Goal: Task Accomplishment & Management: Use online tool/utility

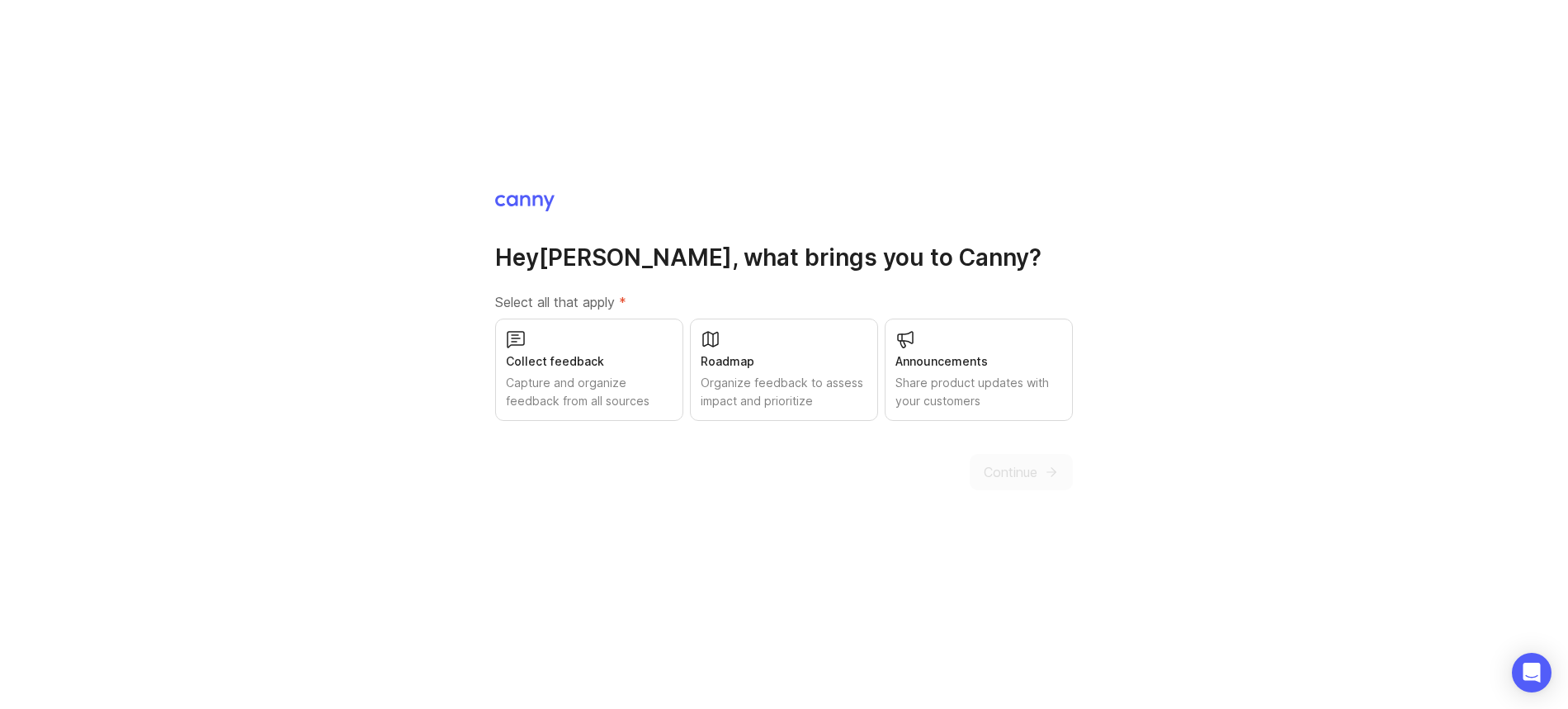
click at [758, 371] on div "Roadmap Organize feedback to assess impact and prioritize" at bounding box center [783, 370] width 188 height 103
click at [564, 374] on div "Capture and organize feedback from all sources" at bounding box center [589, 392] width 167 height 36
click at [1005, 385] on div "Share product updates with your customers" at bounding box center [979, 392] width 167 height 36
click at [1040, 471] on button "Continue" at bounding box center [1021, 472] width 104 height 36
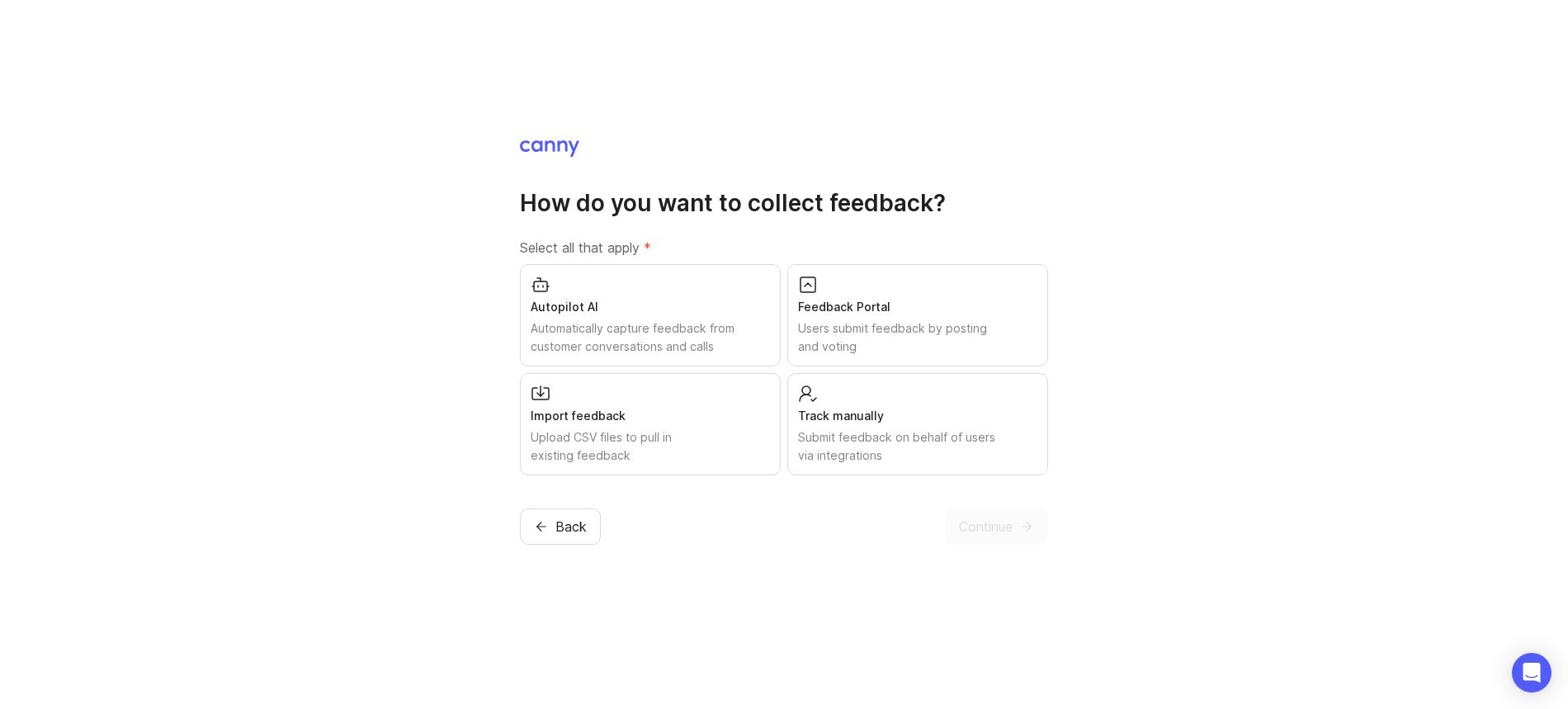
click at [933, 323] on div "Users submit feedback by posting and voting" at bounding box center [918, 337] width 239 height 36
click at [919, 410] on div "Track manually" at bounding box center [918, 416] width 239 height 19
click at [751, 333] on div "Automatically capture feedback from customer conversations and calls" at bounding box center [650, 337] width 239 height 36
click at [1008, 514] on button "Continue" at bounding box center [996, 526] width 104 height 36
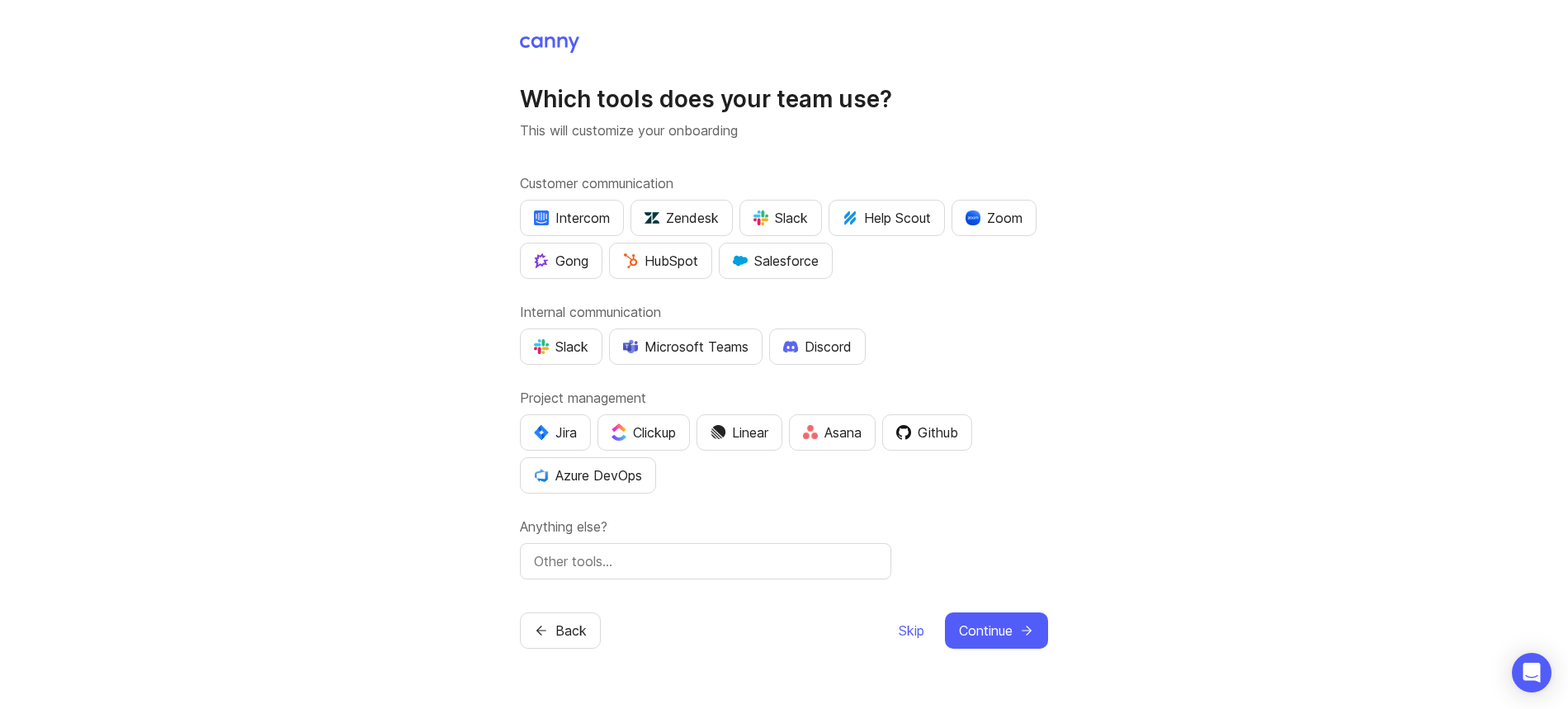
click at [557, 342] on div "Slack" at bounding box center [561, 347] width 55 height 20
click at [651, 563] on input "text" at bounding box center [706, 562] width 344 height 20
click at [624, 552] on input "[PERSON_NAME]" at bounding box center [706, 562] width 344 height 20
type input "[PERSON_NAME]"
click at [930, 518] on label "Anything else?" at bounding box center [783, 526] width 528 height 20
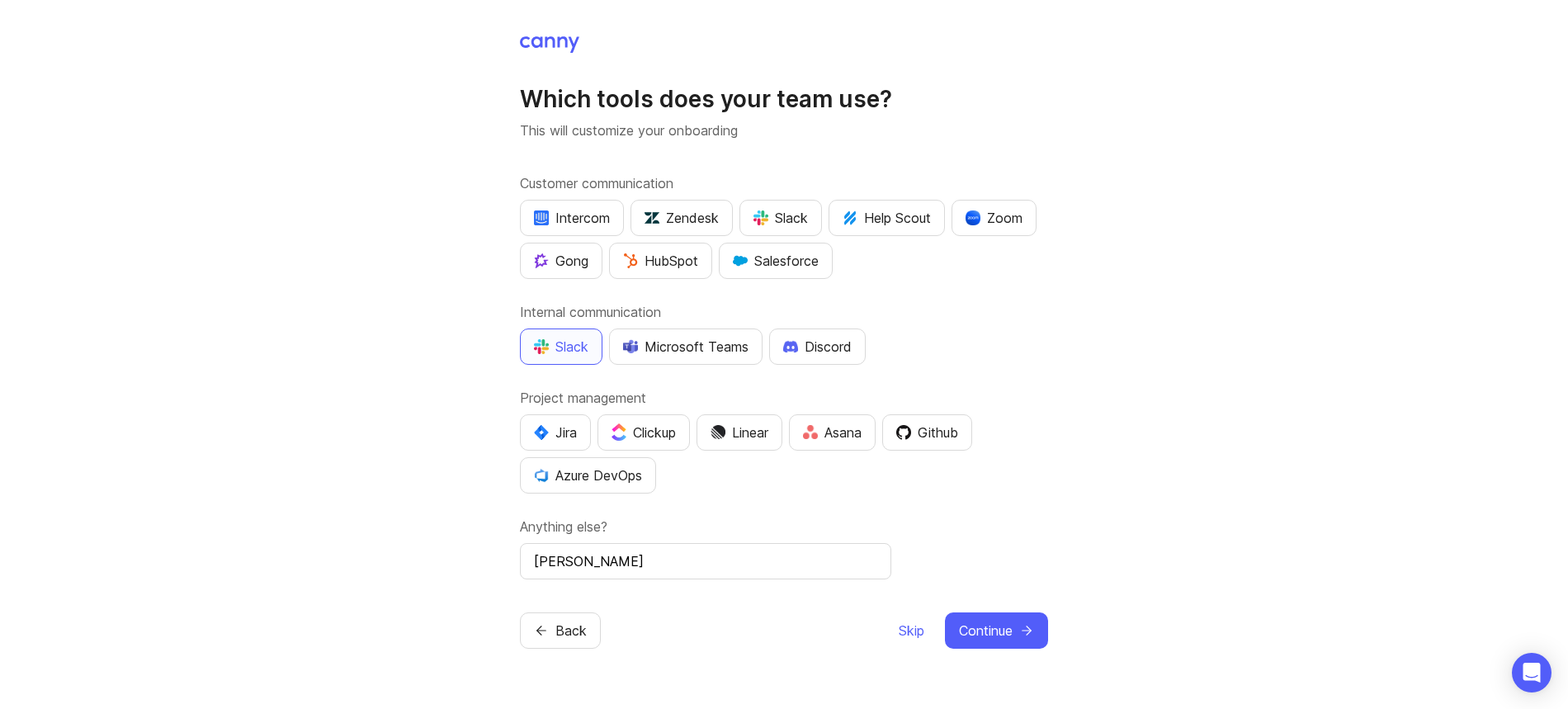
click at [1001, 308] on label "Internal communication" at bounding box center [783, 312] width 528 height 20
click at [1076, 278] on div "Which tools does your team use? This will customize your onboarding Customer co…" at bounding box center [784, 354] width 1568 height 709
click at [1016, 633] on button "Continue" at bounding box center [996, 630] width 104 height 36
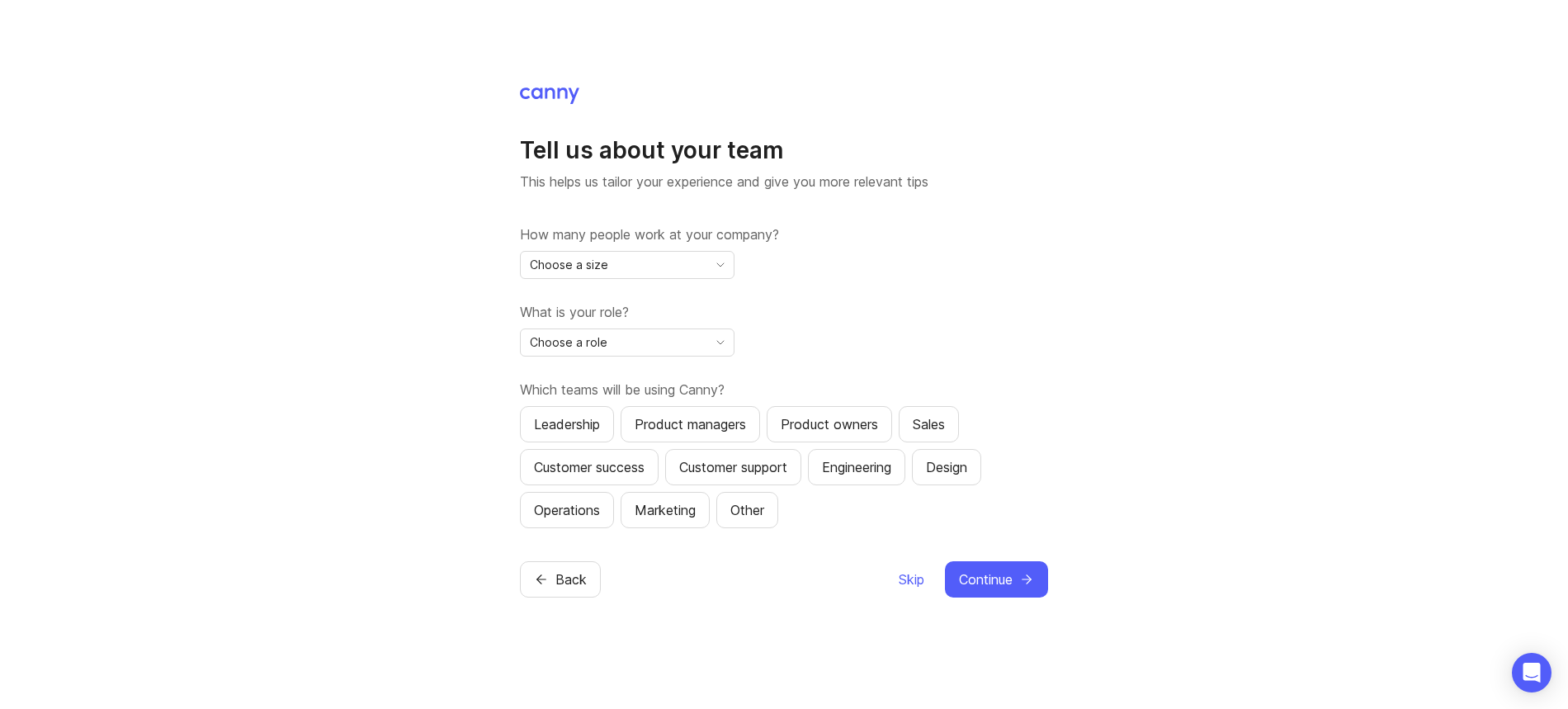
click at [712, 256] on span "toggle menu" at bounding box center [720, 265] width 26 height 19
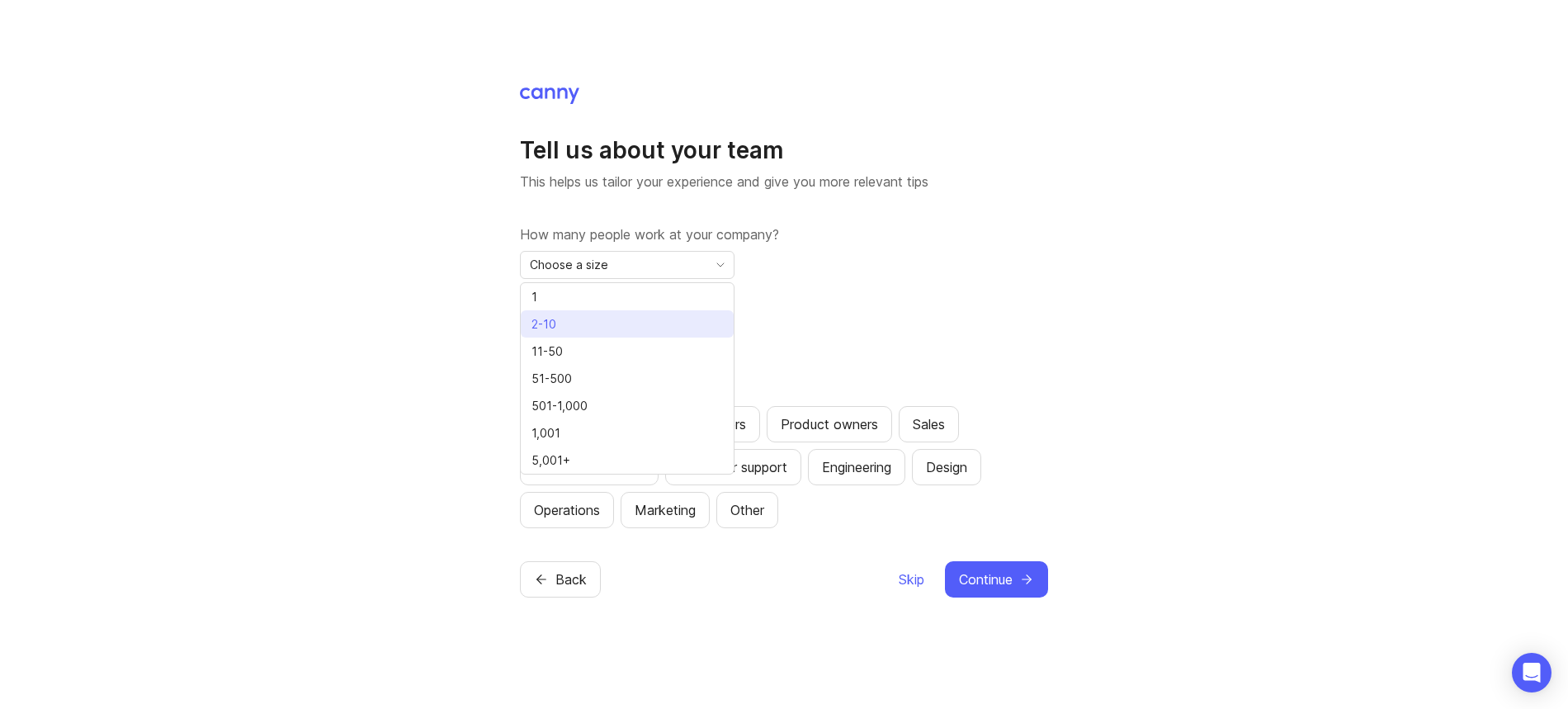
click at [680, 316] on li "2-10" at bounding box center [627, 323] width 213 height 27
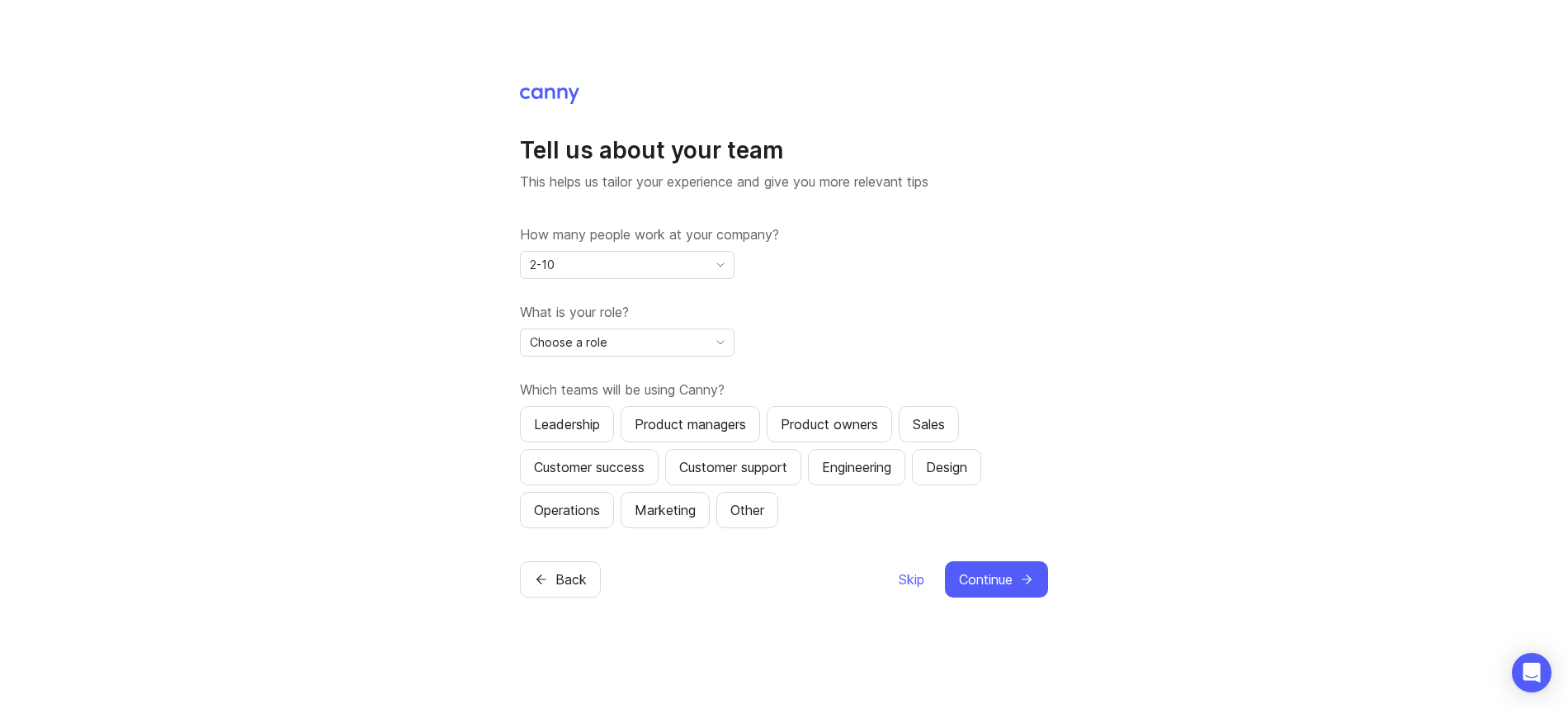
click at [685, 338] on div "Choose a role" at bounding box center [613, 342] width 186 height 26
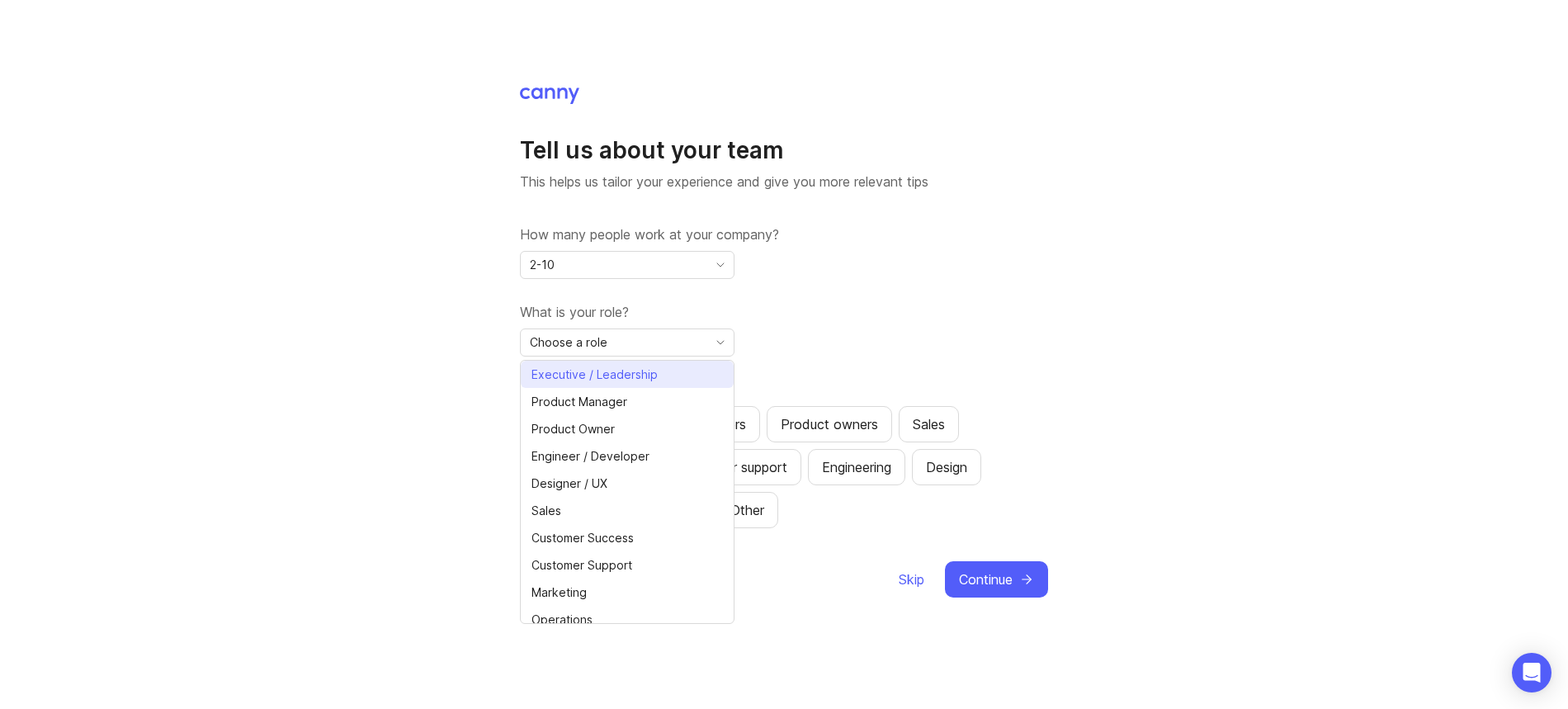
click at [657, 365] on span "Executive / Leadership" at bounding box center [598, 375] width 133 height 19
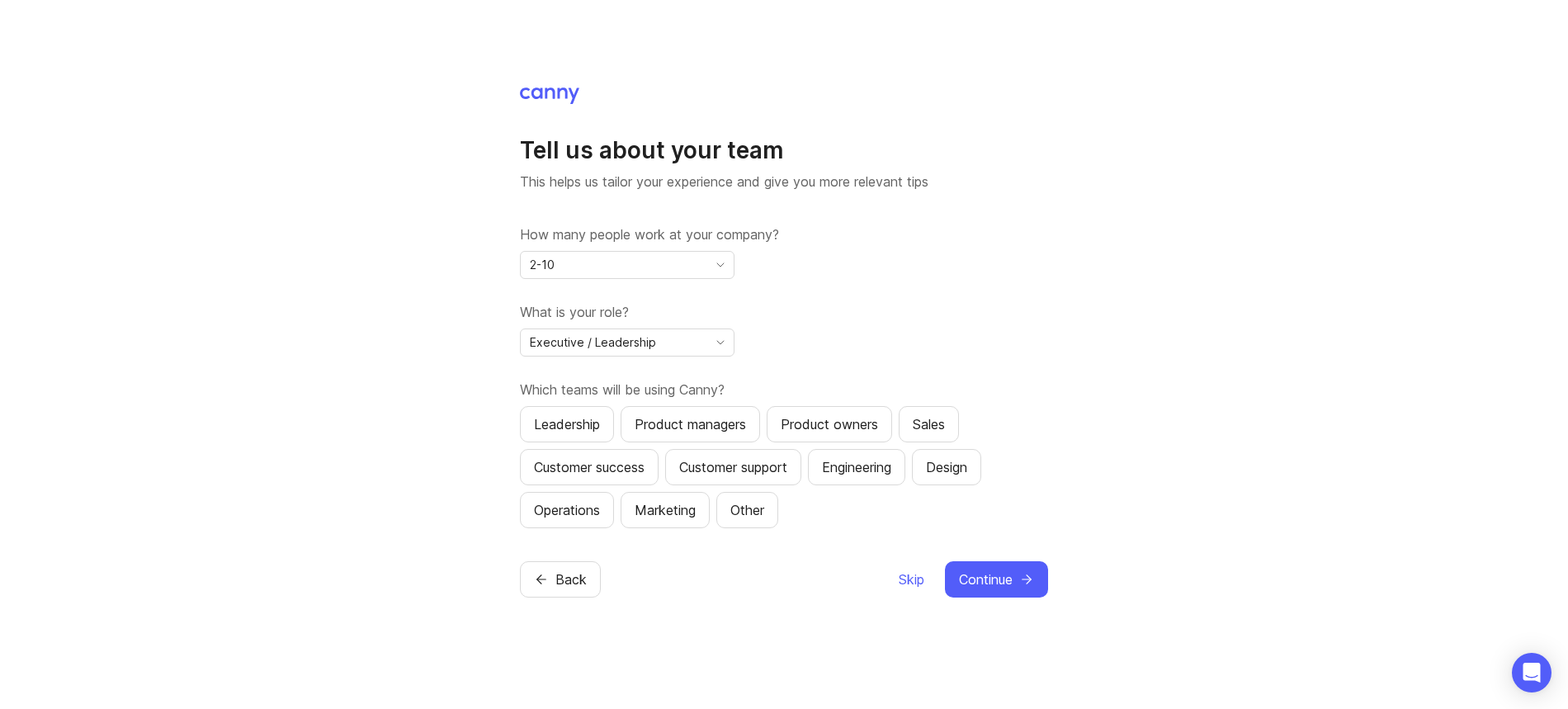
click at [853, 329] on div "What is your role? Executive / Leadership" at bounding box center [783, 329] width 528 height 55
click at [577, 424] on div "Leadership" at bounding box center [567, 424] width 66 height 20
click at [997, 580] on span "Continue" at bounding box center [986, 579] width 54 height 20
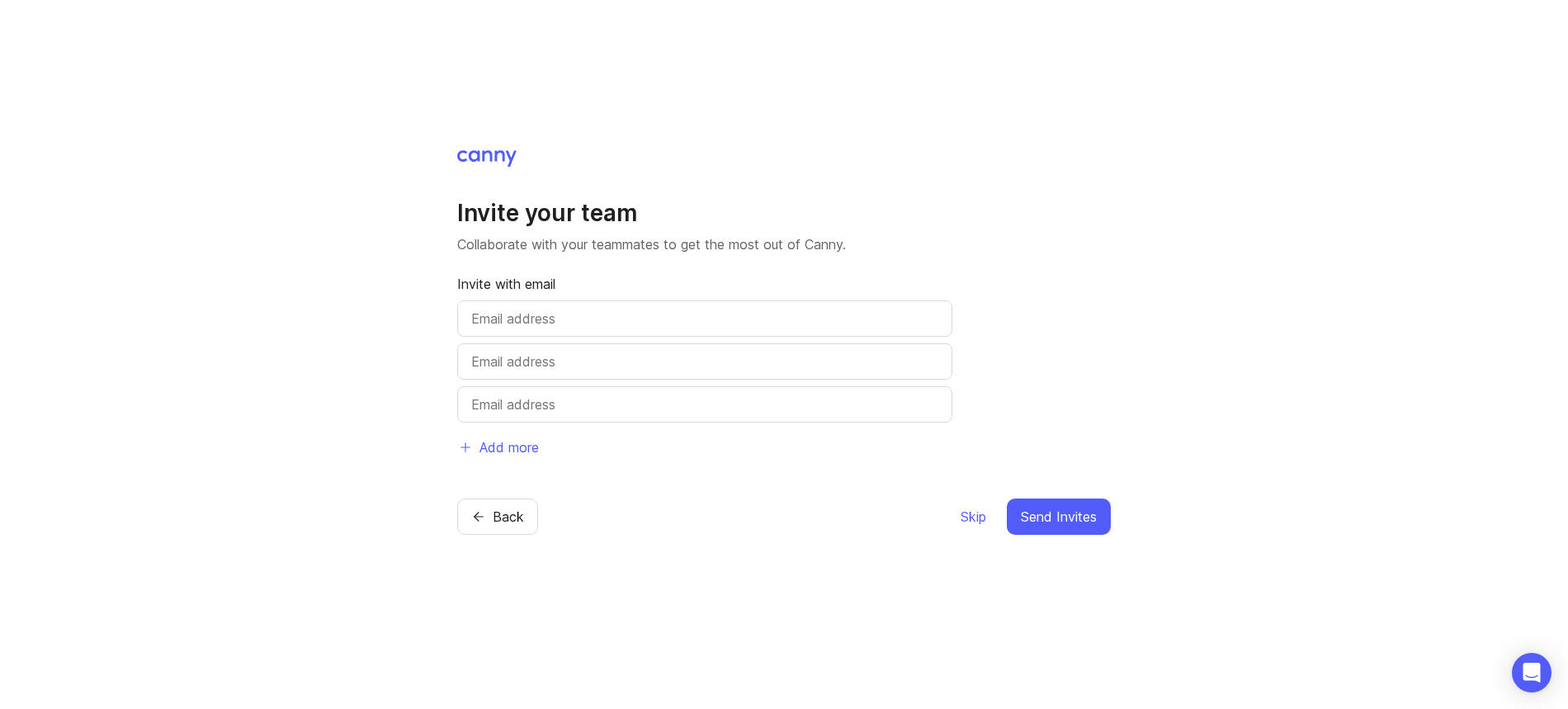
click at [659, 317] on input "text" at bounding box center [705, 319] width 467 height 20
click at [981, 517] on span "Skip" at bounding box center [973, 517] width 25 height 20
click at [970, 516] on span "Skip" at bounding box center [973, 517] width 25 height 20
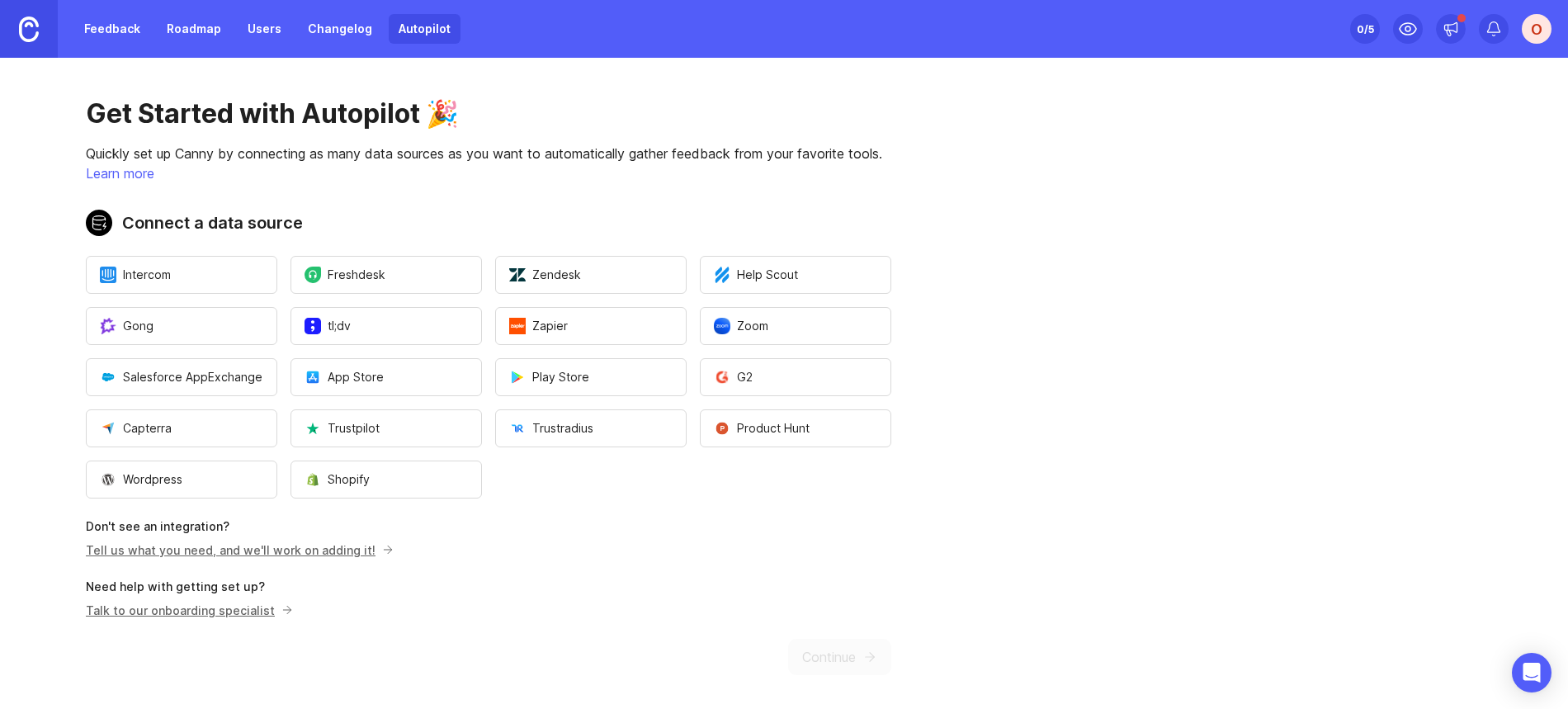
click at [516, 184] on div "Get Started with Autopilot 🎉 Quickly set up Canny by connecting as many data so…" at bounding box center [488, 386] width 977 height 657
click at [641, 531] on p "Don't see an integration?" at bounding box center [488, 526] width 805 height 17
click at [545, 552] on p "Tell us what you need, and we'll work on adding it!" at bounding box center [488, 550] width 805 height 18
click at [568, 207] on div "Get Started with Autopilot 🎉 Quickly set up Canny by connecting as many data so…" at bounding box center [488, 386] width 977 height 657
drag, startPoint x: 1097, startPoint y: 195, endPoint x: 1108, endPoint y: 190, distance: 12.1
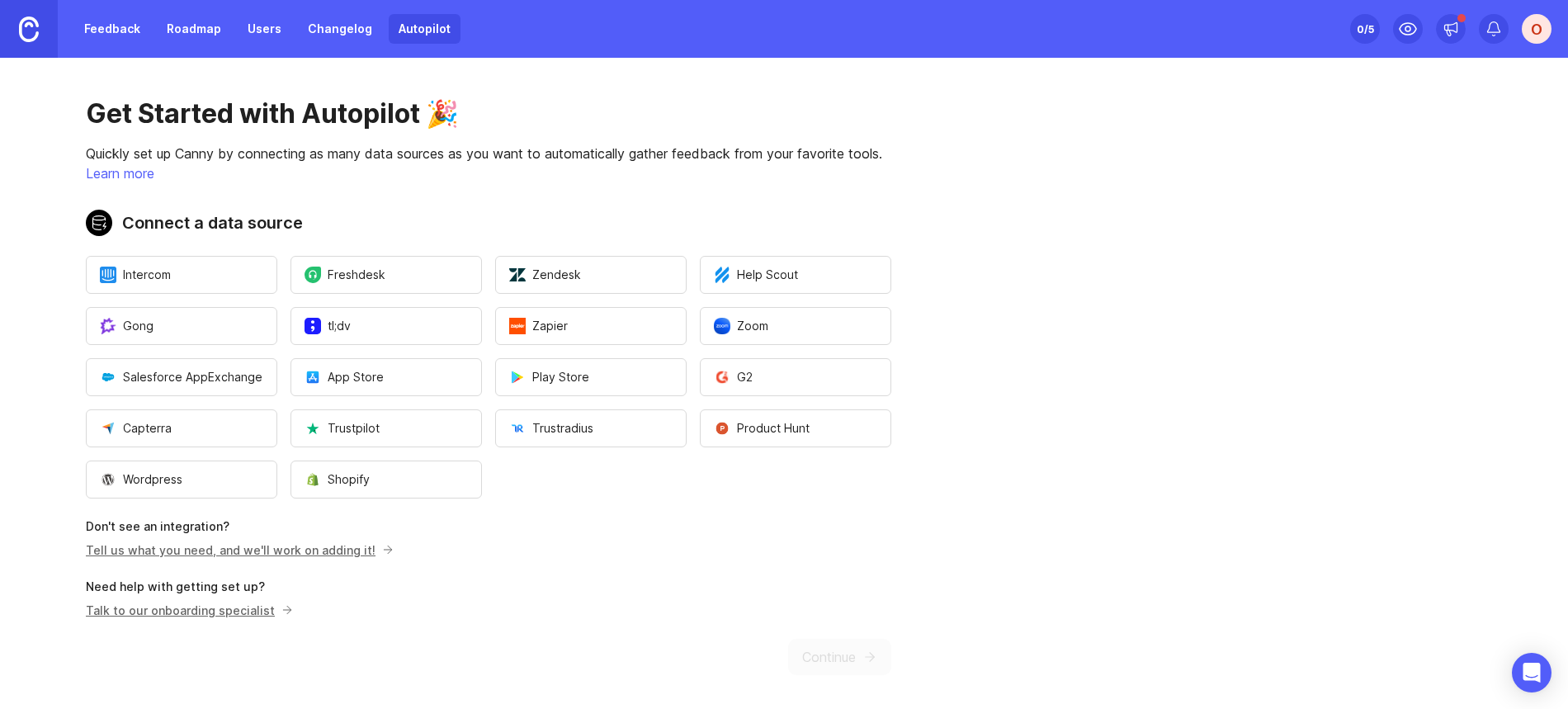
click at [1097, 195] on main "Get Started with Autopilot 🎉 Quickly set up Canny by connecting as many data so…" at bounding box center [784, 383] width 1568 height 651
click at [1011, 158] on main "Get Started with Autopilot 🎉 Quickly set up Canny by connecting as many data so…" at bounding box center [784, 383] width 1568 height 651
click at [728, 531] on p "Don't see an integration?" at bounding box center [488, 526] width 805 height 17
click at [586, 186] on div "Get Started with Autopilot 🎉 Quickly set up Canny by connecting as many data so…" at bounding box center [488, 386] width 977 height 657
click at [771, 430] on span "Product Hunt" at bounding box center [762, 429] width 96 height 17
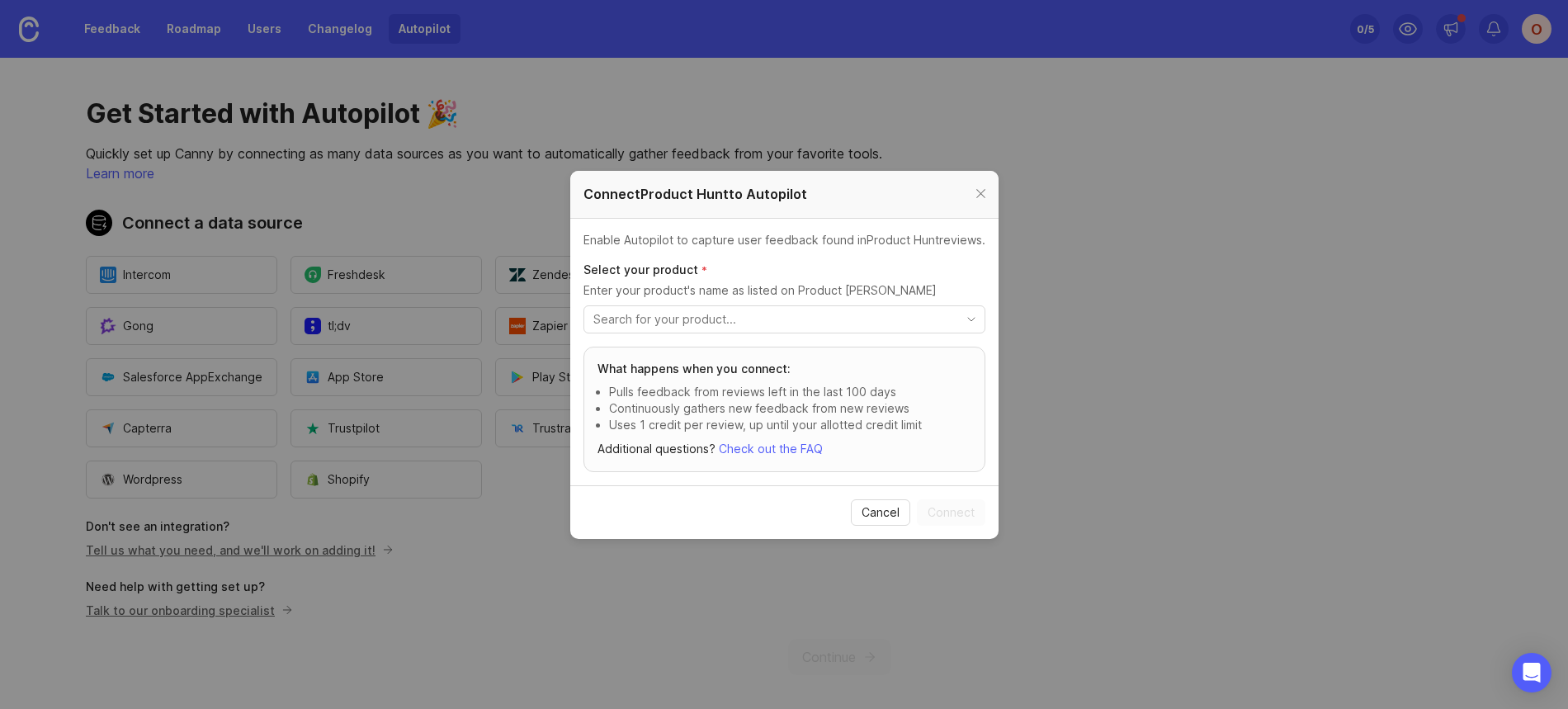
click at [853, 312] on input "toggle menu" at bounding box center [775, 319] width 363 height 19
click at [851, 314] on input "toggle menu" at bounding box center [775, 319] width 363 height 19
click at [849, 317] on input "toggle menu" at bounding box center [775, 319] width 363 height 19
click at [958, 314] on icon "toggle icon" at bounding box center [971, 319] width 26 height 13
click at [968, 318] on icon "toggle icon" at bounding box center [972, 319] width 7 height 3
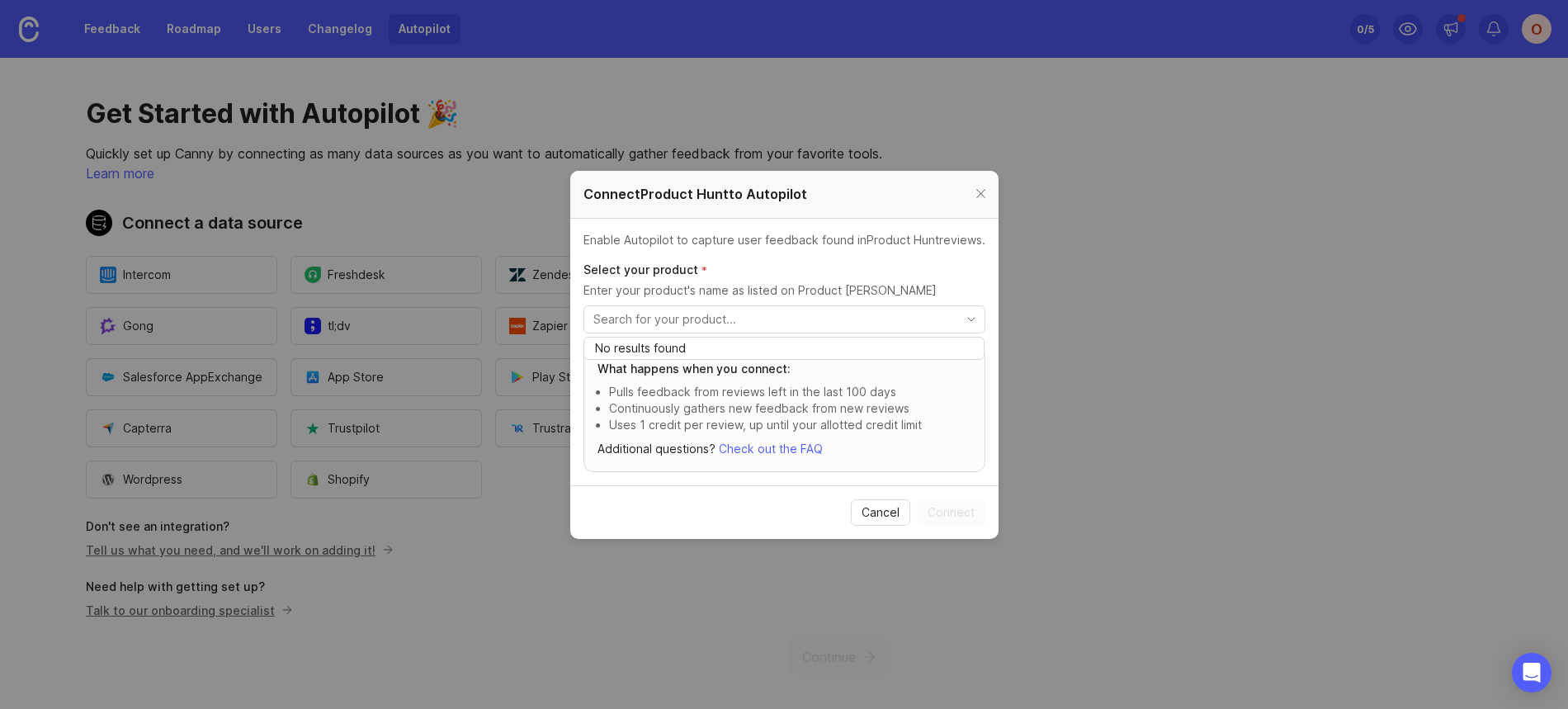
click at [968, 318] on icon "toggle icon" at bounding box center [972, 319] width 7 height 3
click at [891, 320] on input "toggle menu" at bounding box center [775, 319] width 363 height 19
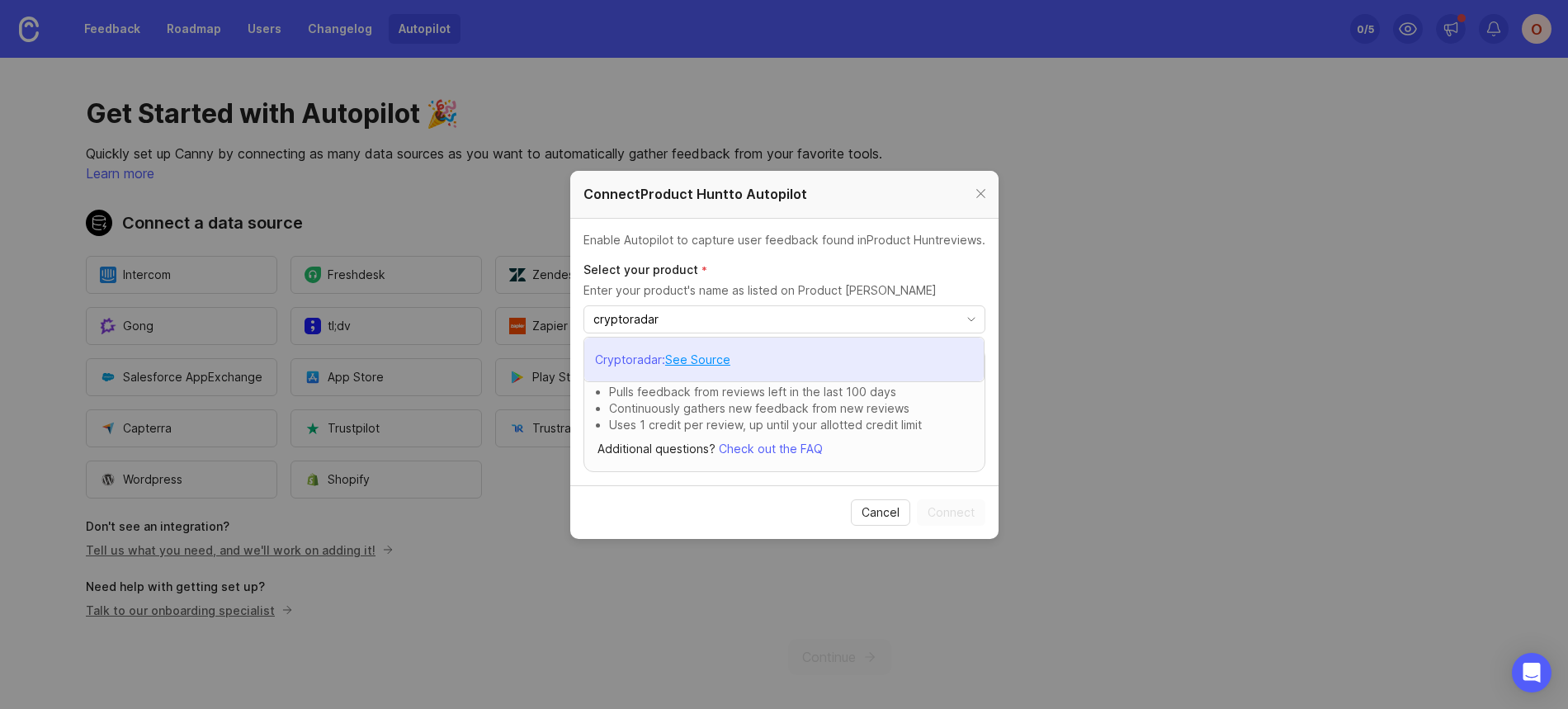
click at [776, 351] on li "Cryptoradar : See Source" at bounding box center [784, 360] width 399 height 44
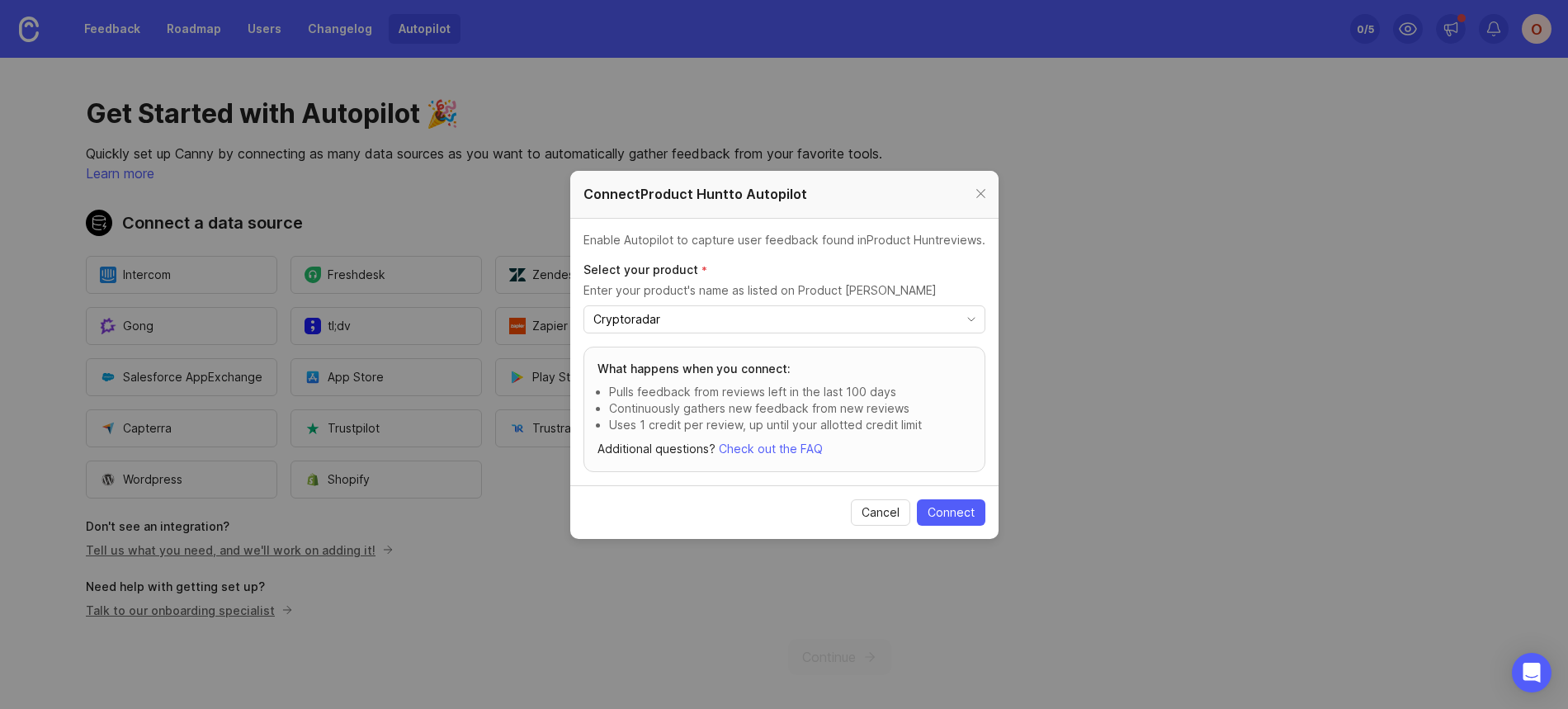
type input "Cryptoradar"
click at [948, 505] on span "Connect" at bounding box center [952, 513] width 47 height 17
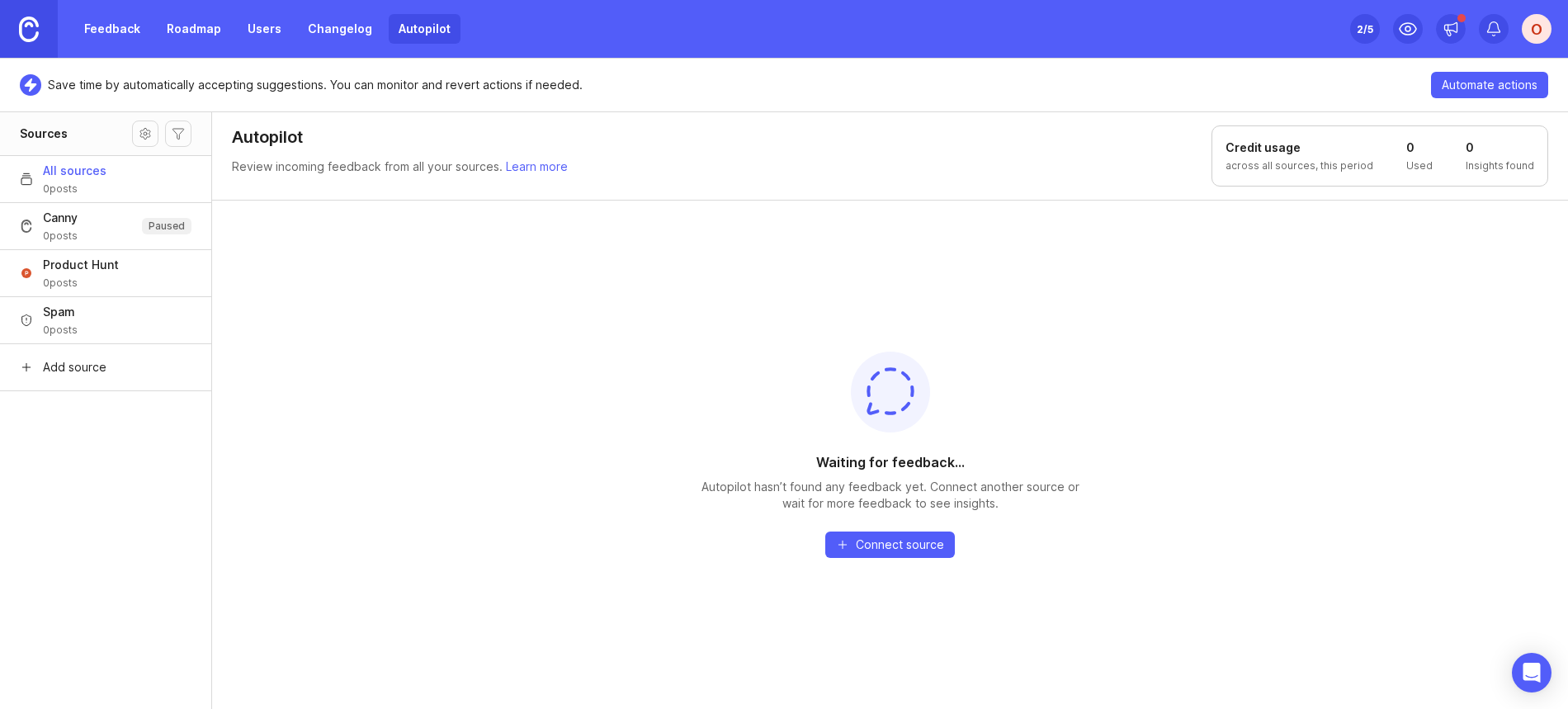
click at [661, 512] on div "Waiting for feedback... Autopilot hasn’t found any feedback yet. Connect anothe…" at bounding box center [890, 454] width 1356 height 509
click at [138, 278] on button "Product [PERSON_NAME] 0 posts" at bounding box center [105, 273] width 211 height 47
click at [121, 227] on button "Canny 0 posts Paused" at bounding box center [105, 226] width 211 height 47
click at [110, 196] on button "All sources 0 posts" at bounding box center [105, 179] width 211 height 47
click at [93, 235] on button "Canny 0 posts Paused" at bounding box center [105, 226] width 211 height 47
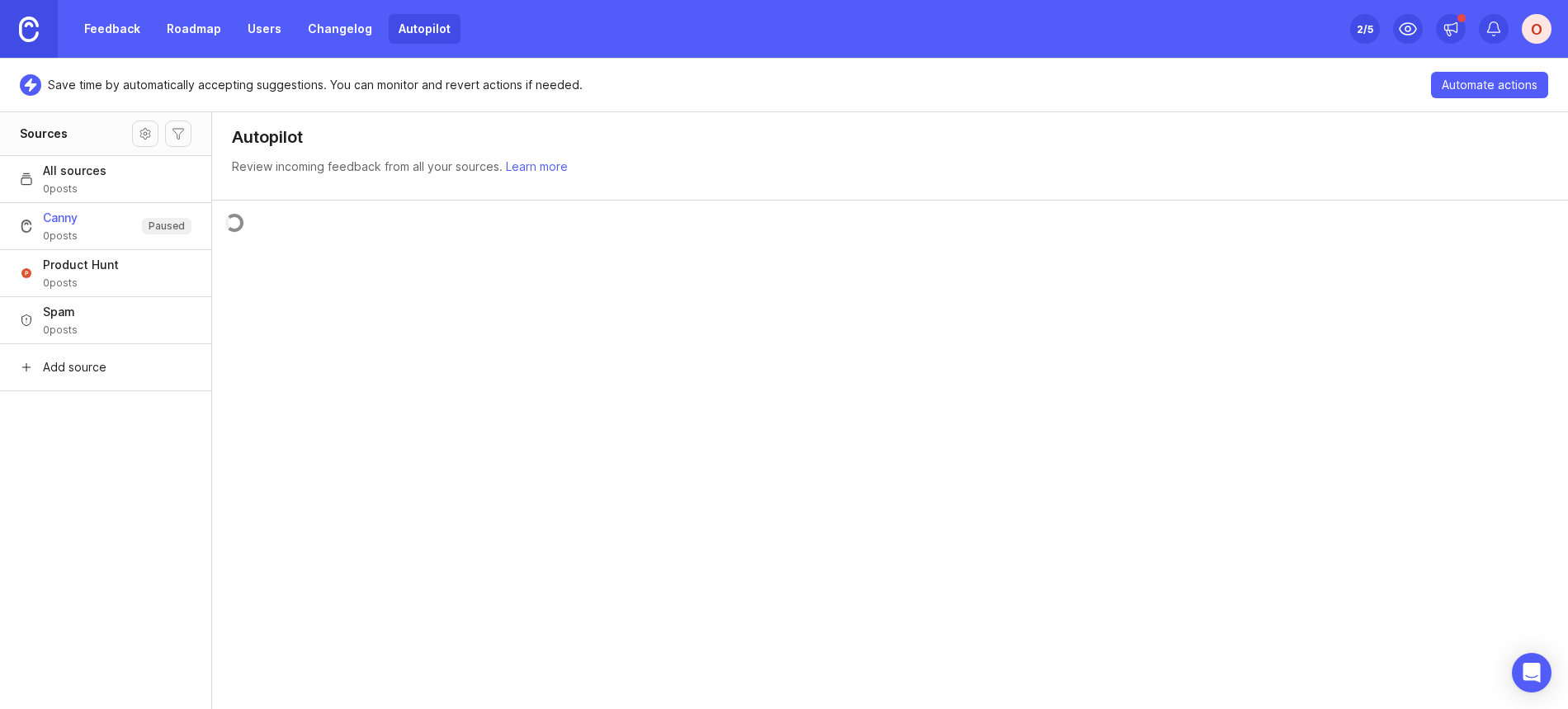
click at [108, 189] on button "All sources 0 posts" at bounding box center [105, 179] width 211 height 47
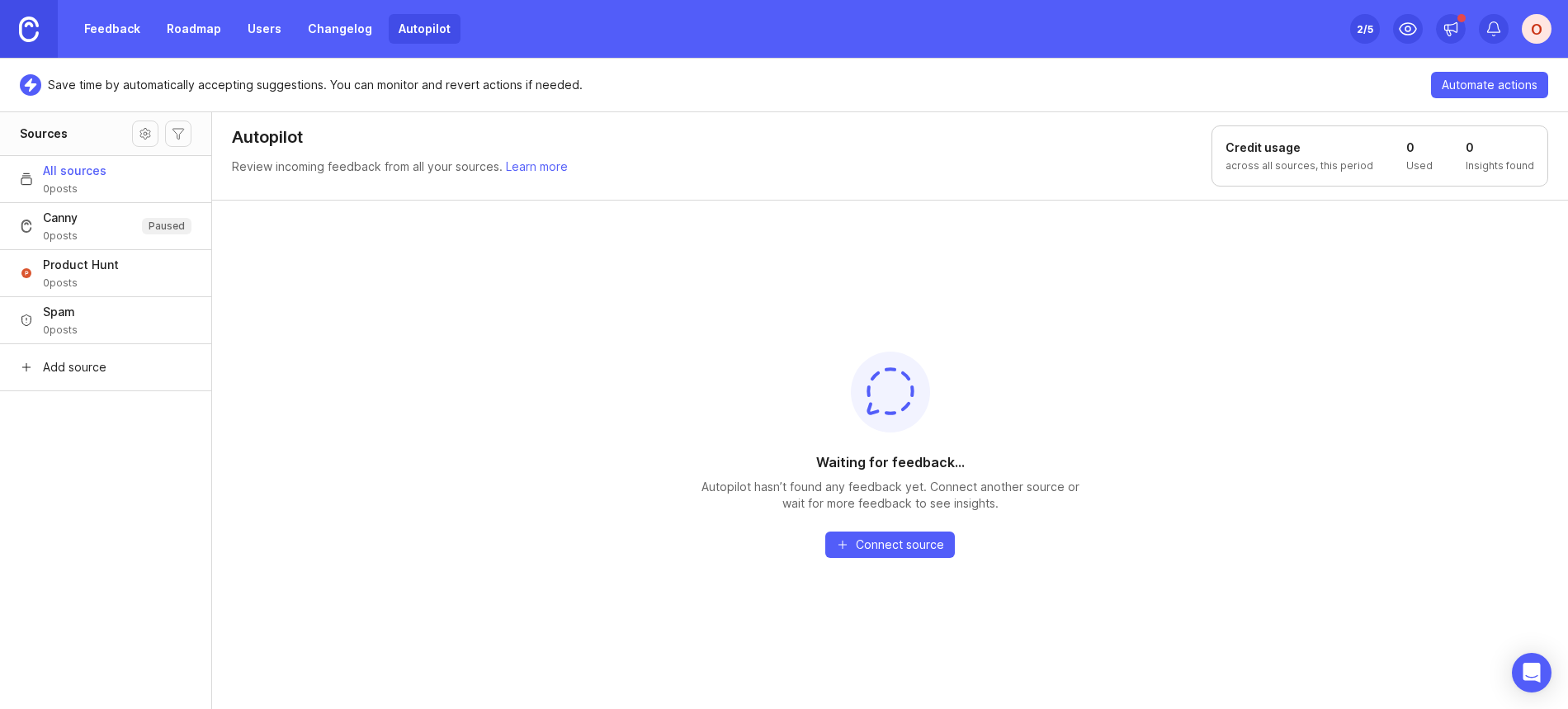
click at [208, 31] on link "Roadmap" at bounding box center [194, 29] width 74 height 29
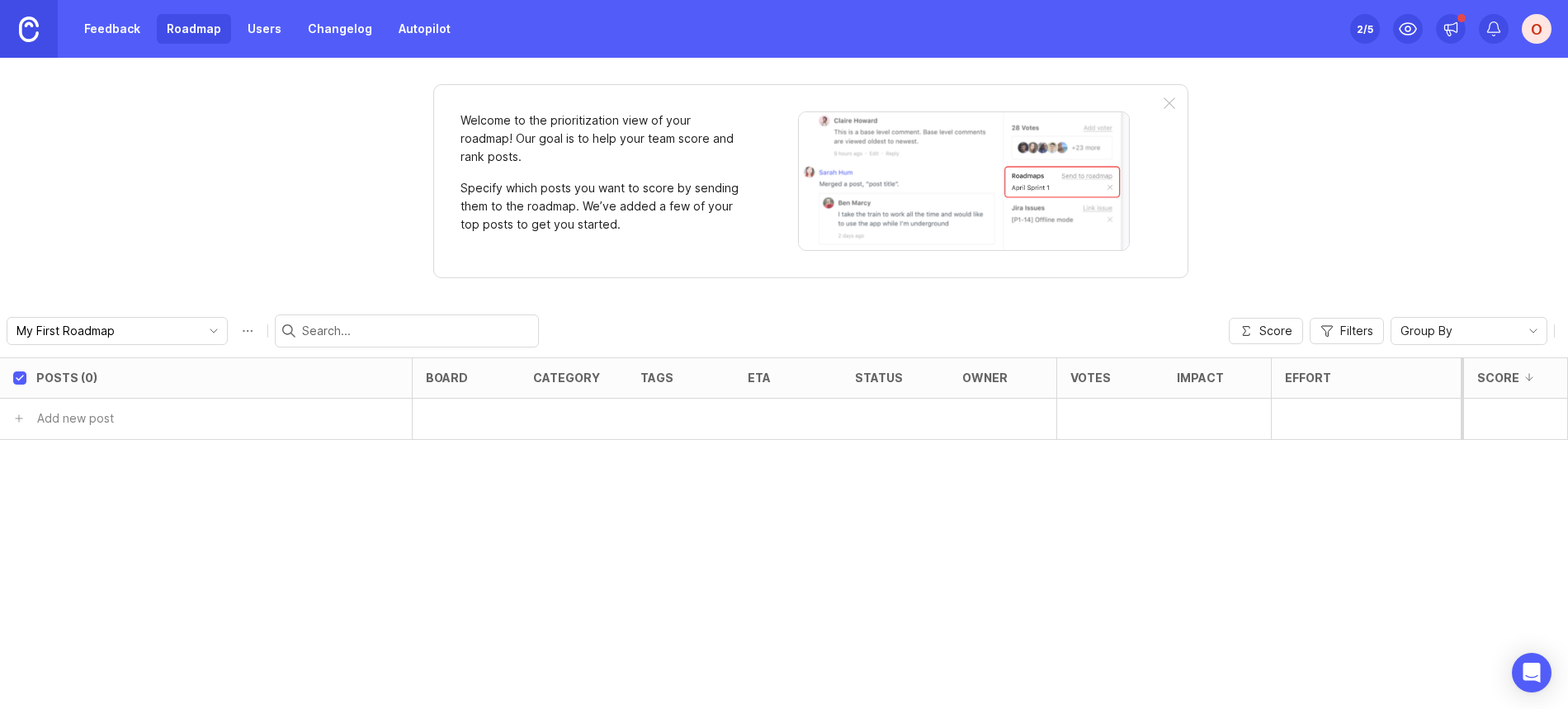
click at [434, 9] on div "Feedback Roadmap Users Changelog Autopilot" at bounding box center [230, 29] width 461 height 58
click at [430, 21] on link "Autopilot" at bounding box center [424, 29] width 72 height 29
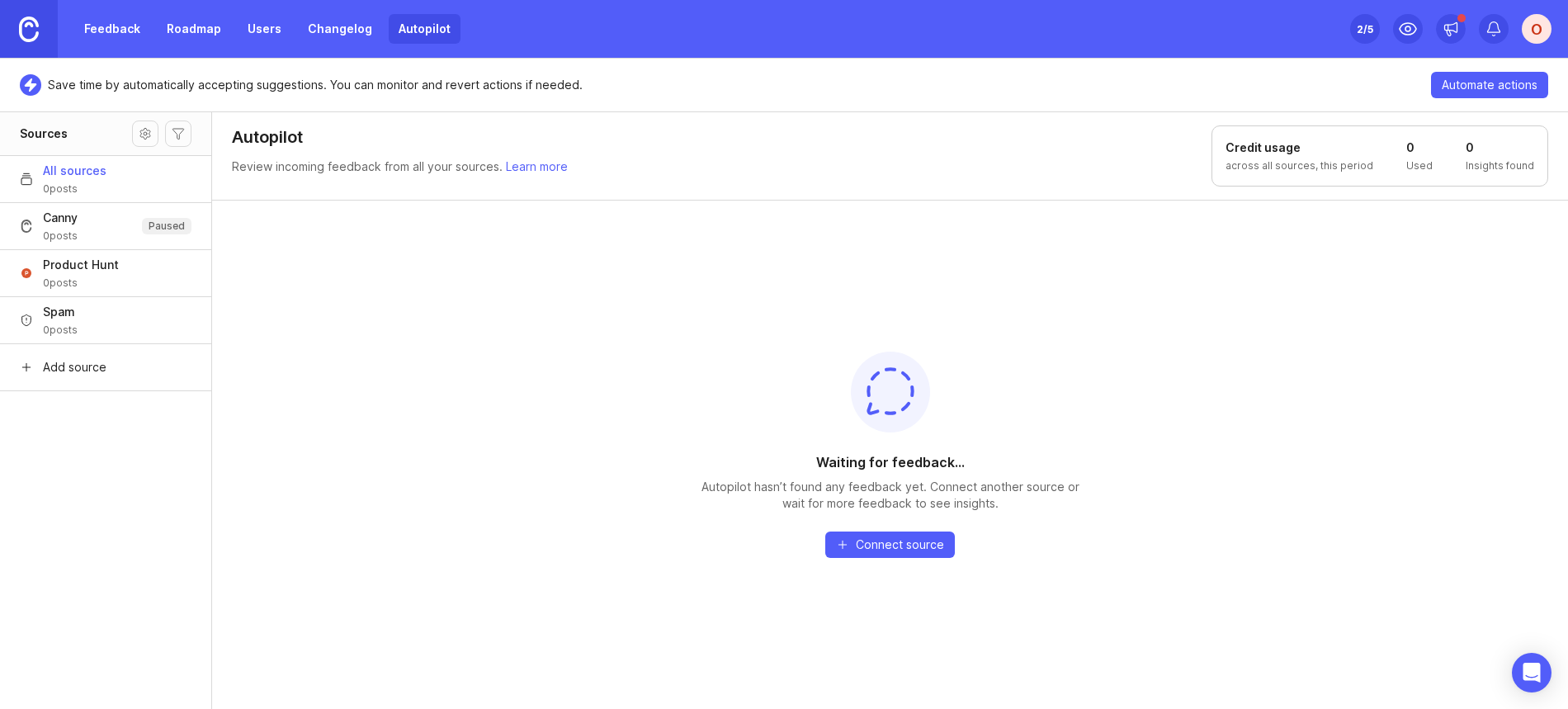
click at [103, 367] on span "Add source" at bounding box center [74, 367] width 63 height 17
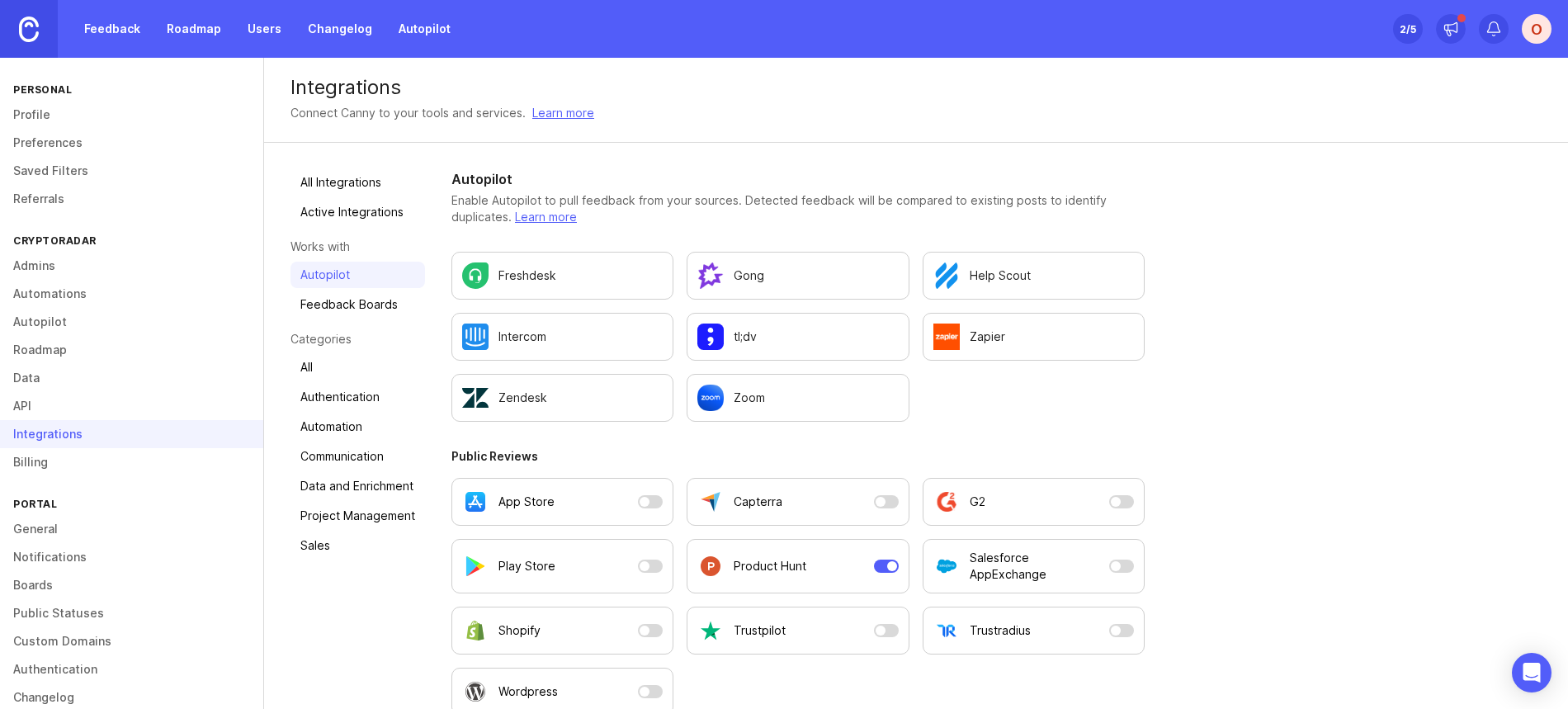
click at [698, 210] on p "Enable Autopilot to pull feedback from your sources. Detected feedback will be …" at bounding box center [797, 208] width 693 height 33
click at [104, 27] on link "Feedback" at bounding box center [112, 29] width 76 height 29
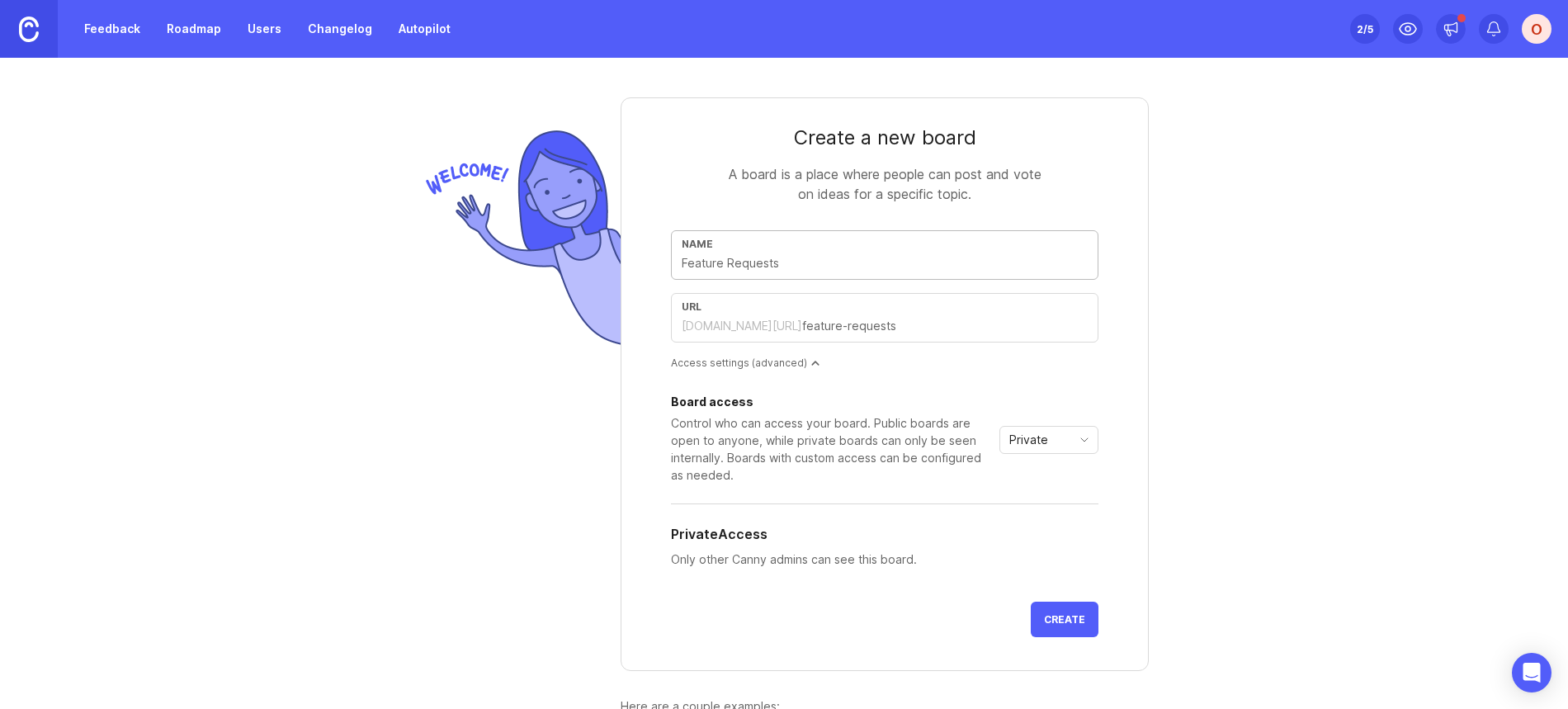
click at [877, 216] on form "Create a new board A board is a place where people can post and vote on ideas f…" at bounding box center [884, 384] width 528 height 573
click at [906, 447] on div "Control who can access your board. Public boards are open to anyone, while priv…" at bounding box center [832, 449] width 322 height 69
click at [1061, 442] on div "Private" at bounding box center [1036, 440] width 71 height 26
click at [1053, 492] on li "Public" at bounding box center [1043, 498] width 98 height 27
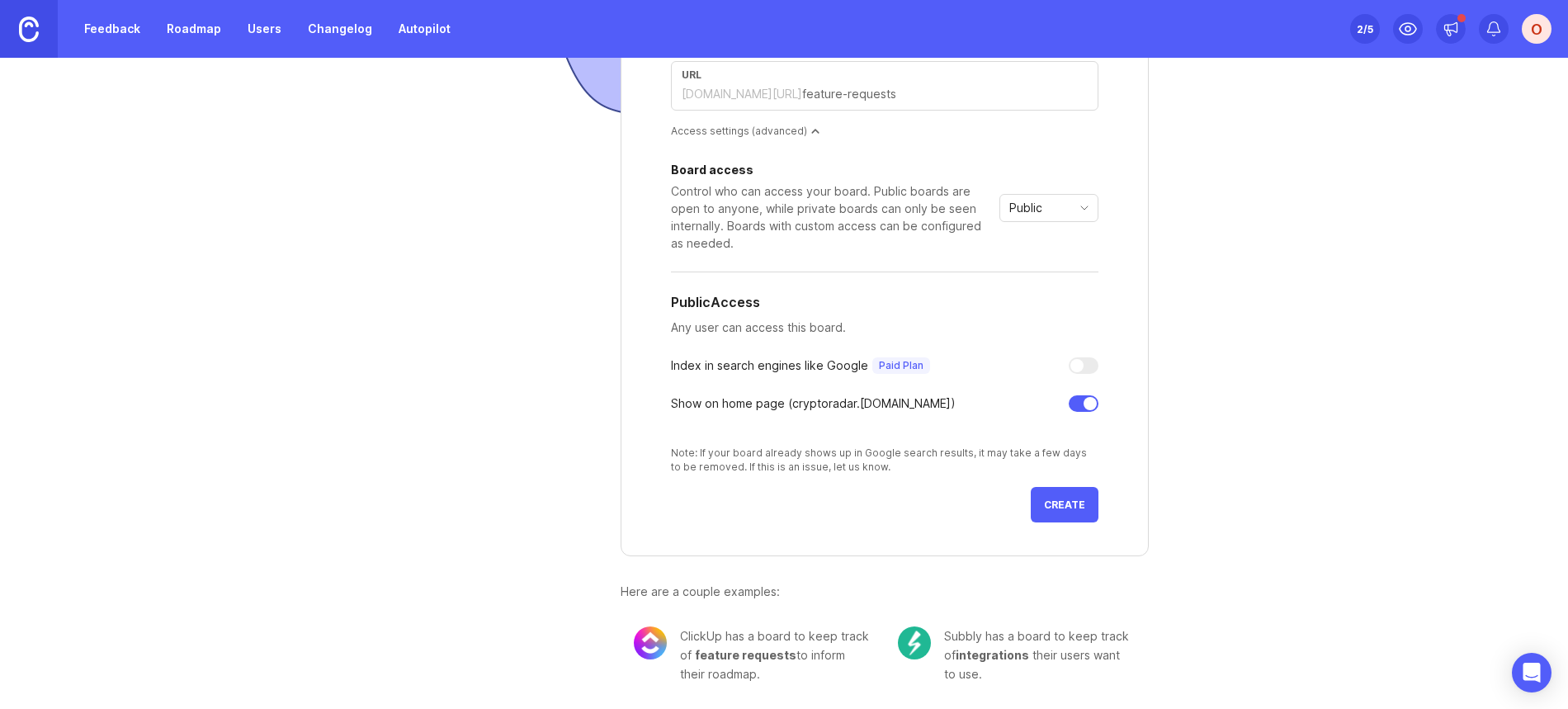
scroll to position [232, 0]
click at [1077, 508] on span "Create" at bounding box center [1064, 504] width 41 height 13
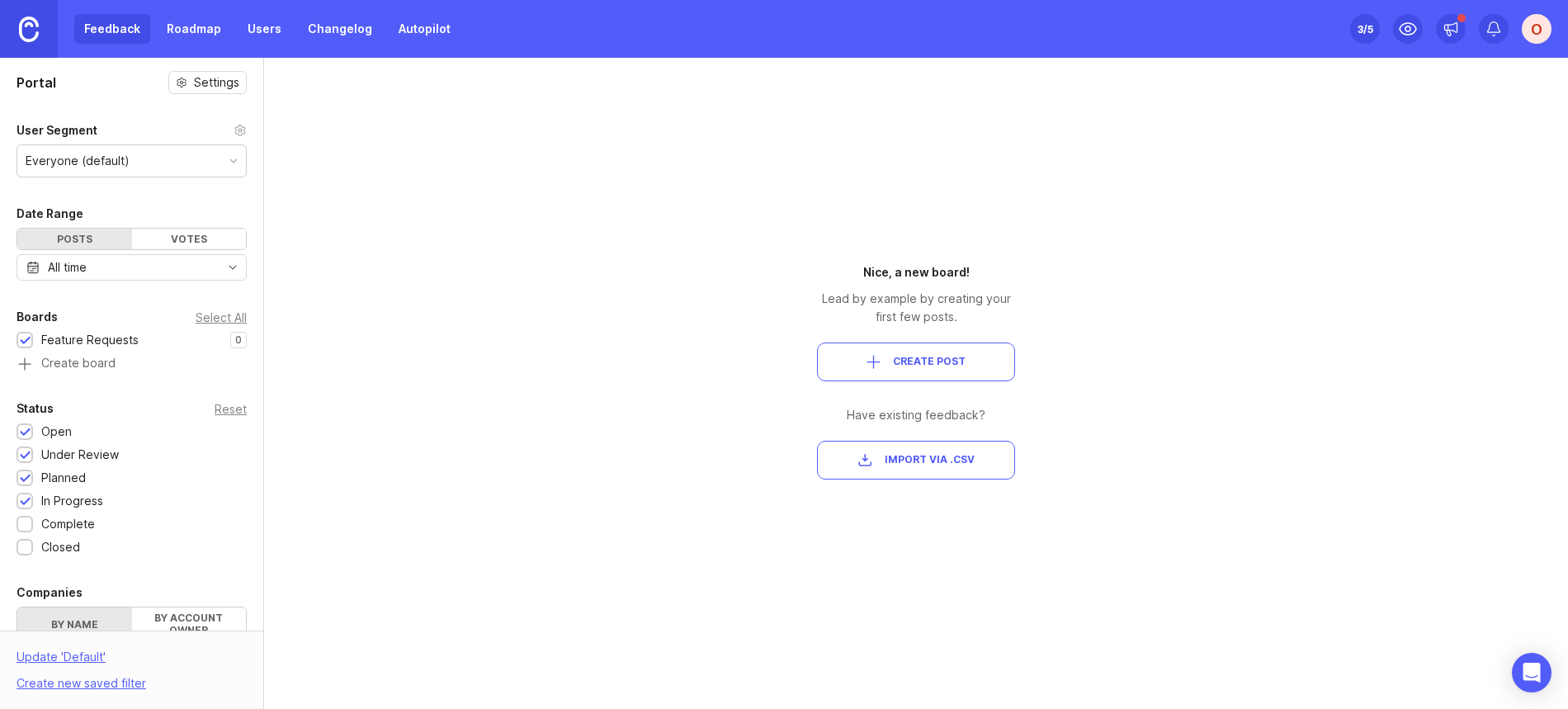
click at [916, 353] on button "Create Post" at bounding box center [915, 362] width 198 height 39
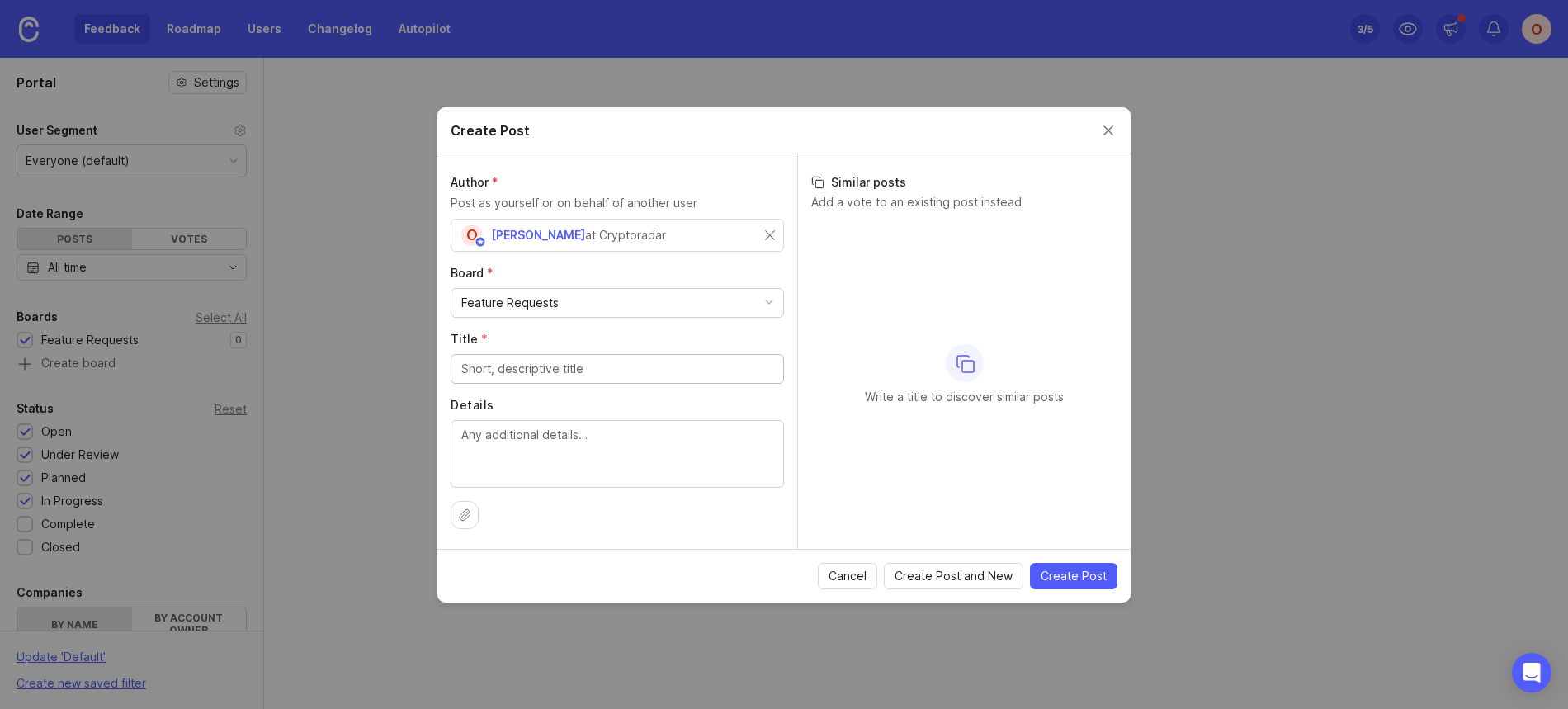
click at [1113, 128] on button "Close create post modal" at bounding box center [1108, 131] width 19 height 19
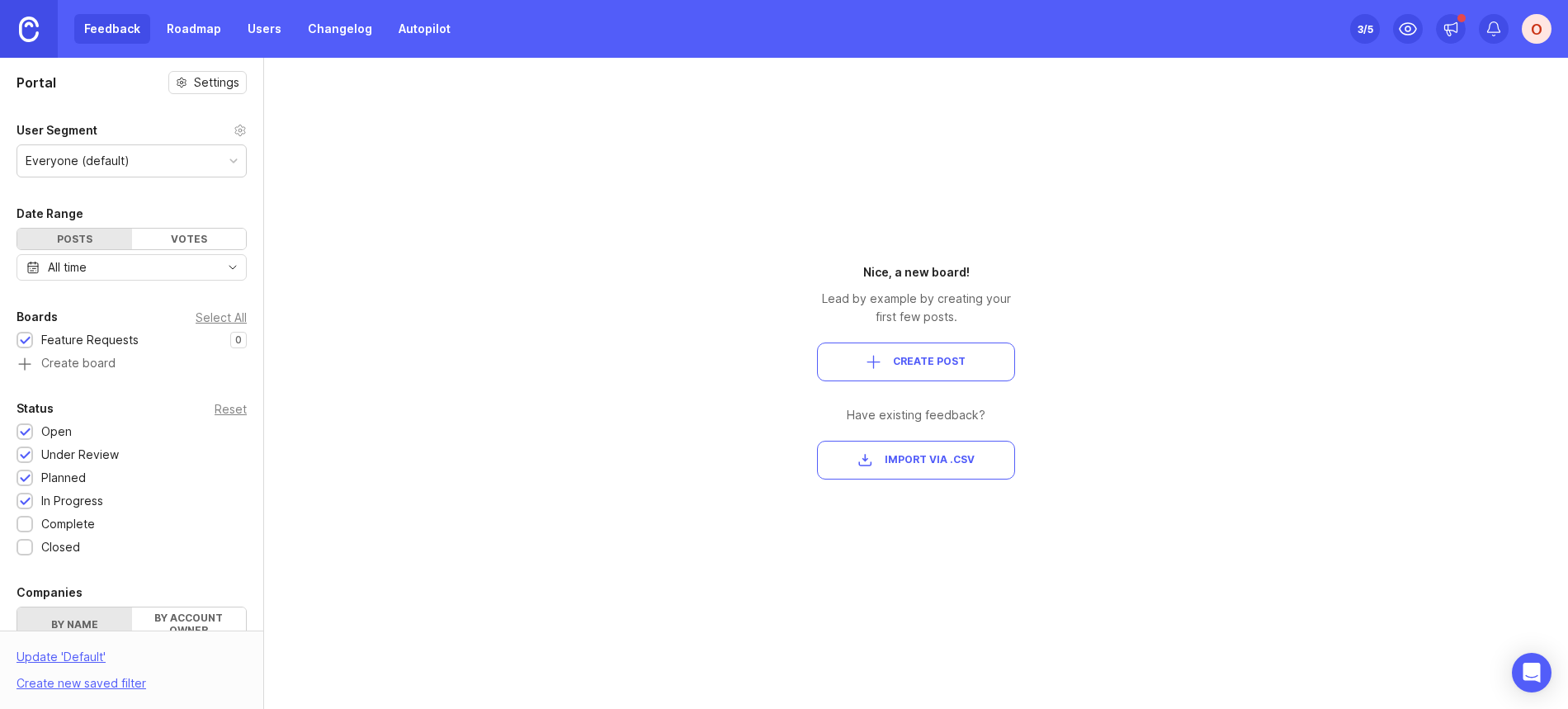
click at [1469, 36] on div "Set up Canny 3 /5 O" at bounding box center [1450, 29] width 201 height 58
click at [1463, 34] on div at bounding box center [1450, 29] width 29 height 29
click at [1461, 34] on div at bounding box center [1450, 29] width 29 height 29
click at [1544, 33] on div "O" at bounding box center [1536, 29] width 29 height 29
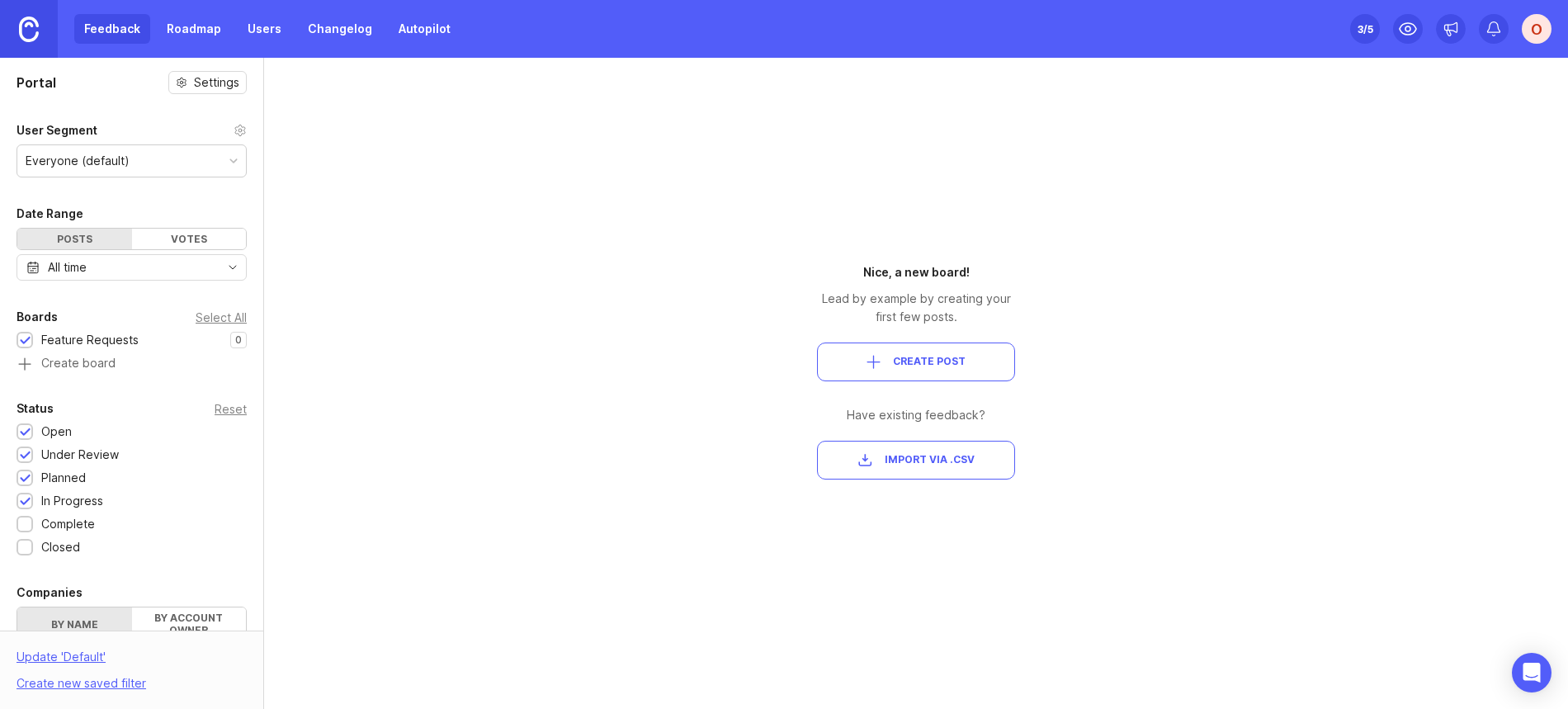
click at [596, 127] on div "Portal Settings User Segment Everyone (default) Date Range Posts Votes All time…" at bounding box center [784, 383] width 1568 height 651
click at [7, 36] on link at bounding box center [29, 29] width 58 height 58
click at [15, 34] on link at bounding box center [29, 29] width 58 height 58
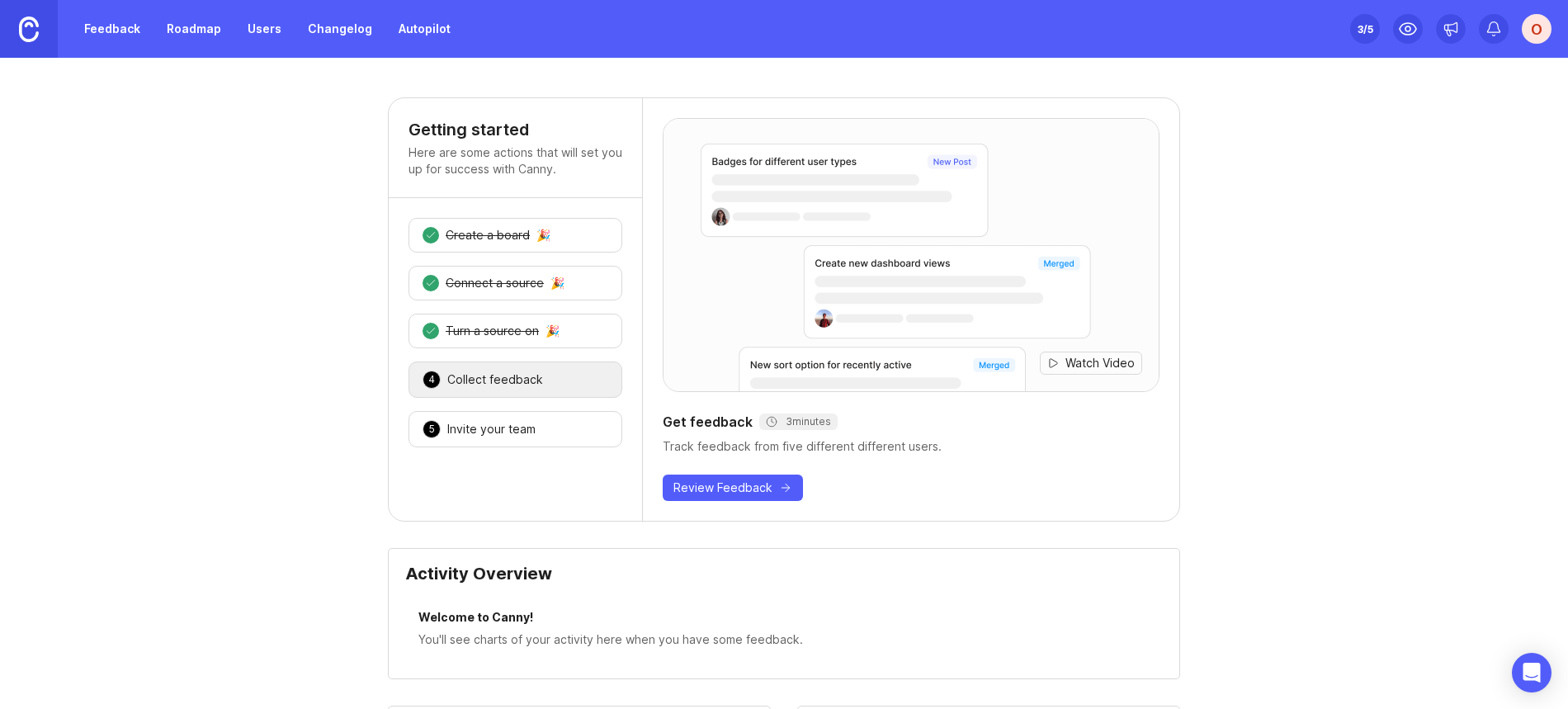
click at [262, 33] on link "Users" at bounding box center [264, 29] width 54 height 29
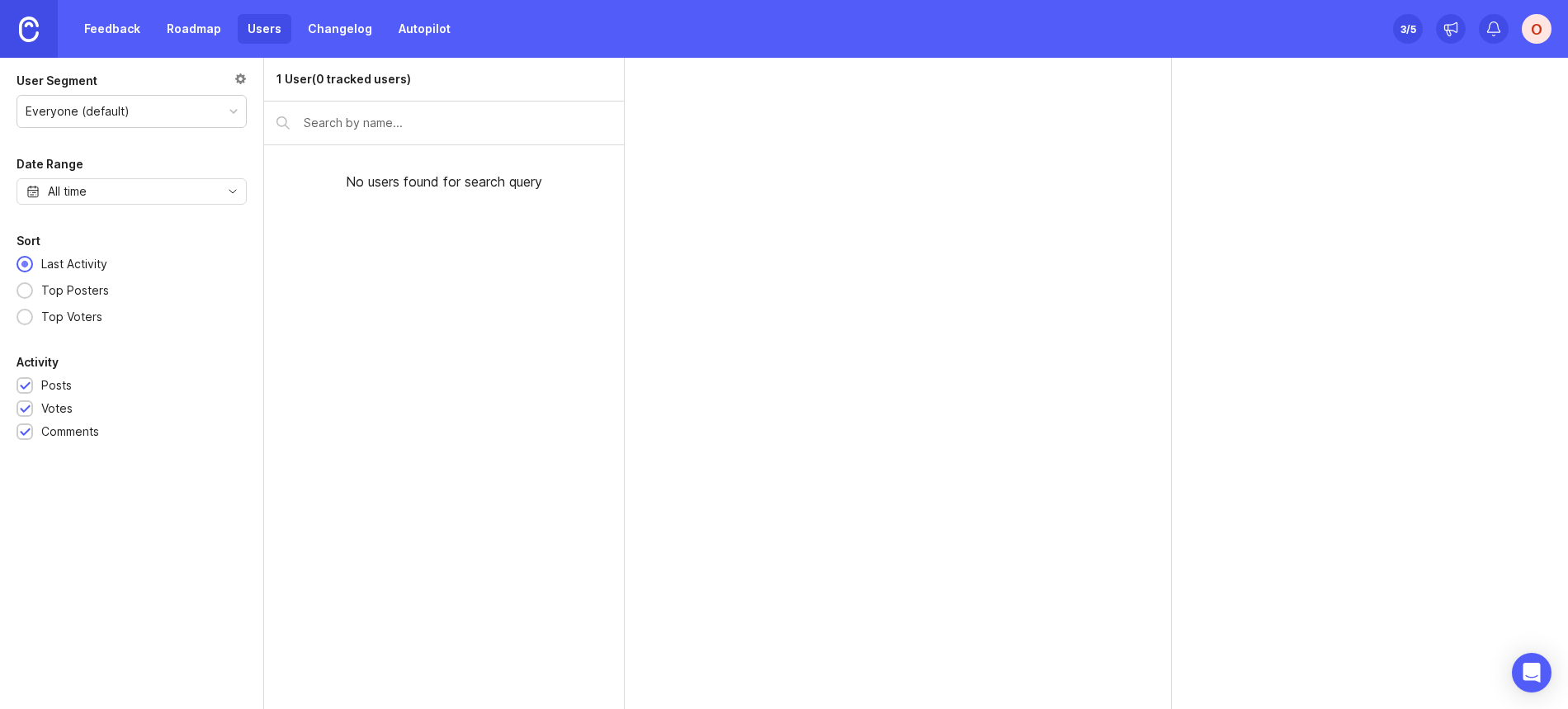
click at [188, 29] on link "Roadmap" at bounding box center [194, 29] width 74 height 29
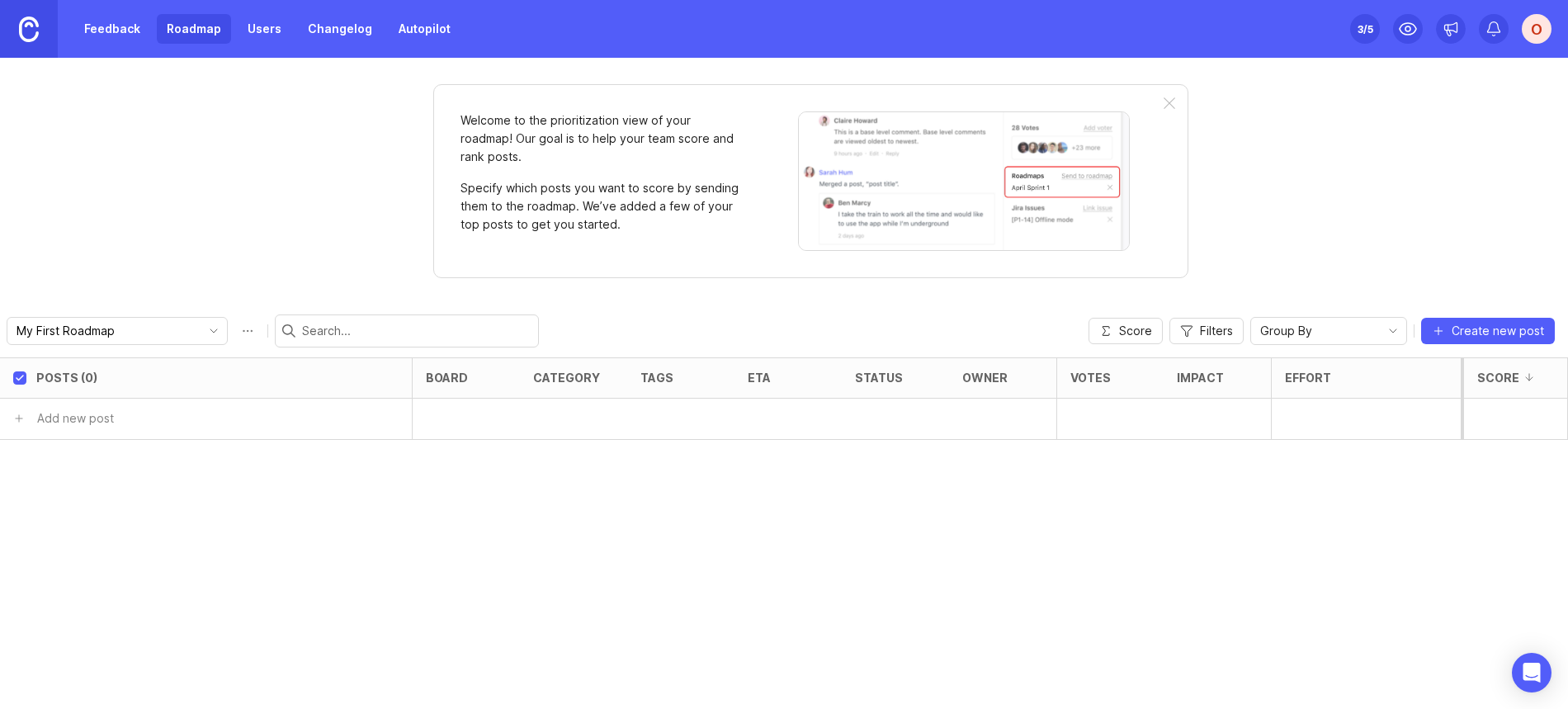
click at [285, 205] on div "Welcome to the prioritization view of your roadmap! Our goal is to help your te…" at bounding box center [784, 383] width 1568 height 651
click at [635, 188] on p "Specify which posts you want to score by sending them to the roadmap. We’ve add…" at bounding box center [600, 206] width 280 height 55
click at [279, 247] on div "Welcome to the prioritization view of your roadmap! Our goal is to help your te…" at bounding box center [784, 383] width 1568 height 651
click at [1179, 82] on div "Welcome to the prioritization view of your roadmap! Our goal is to help your te…" at bounding box center [784, 383] width 1568 height 651
click at [289, 297] on div "Welcome to the prioritization view of your roadmap! Our goal is to help your te…" at bounding box center [784, 383] width 1568 height 651
